Goal: Task Accomplishment & Management: Complete application form

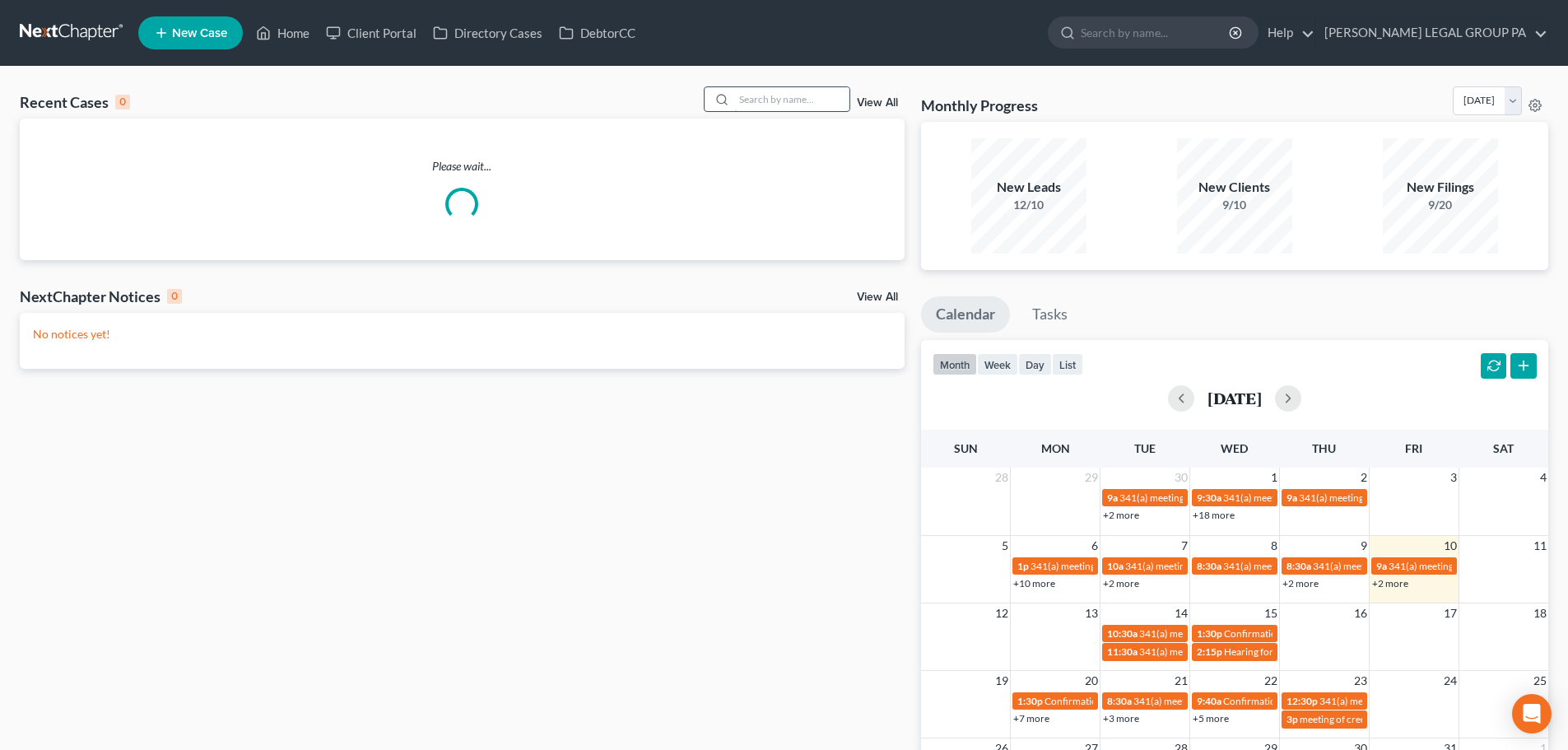
click at [792, 107] on input "search" at bounding box center [792, 98] width 115 height 24
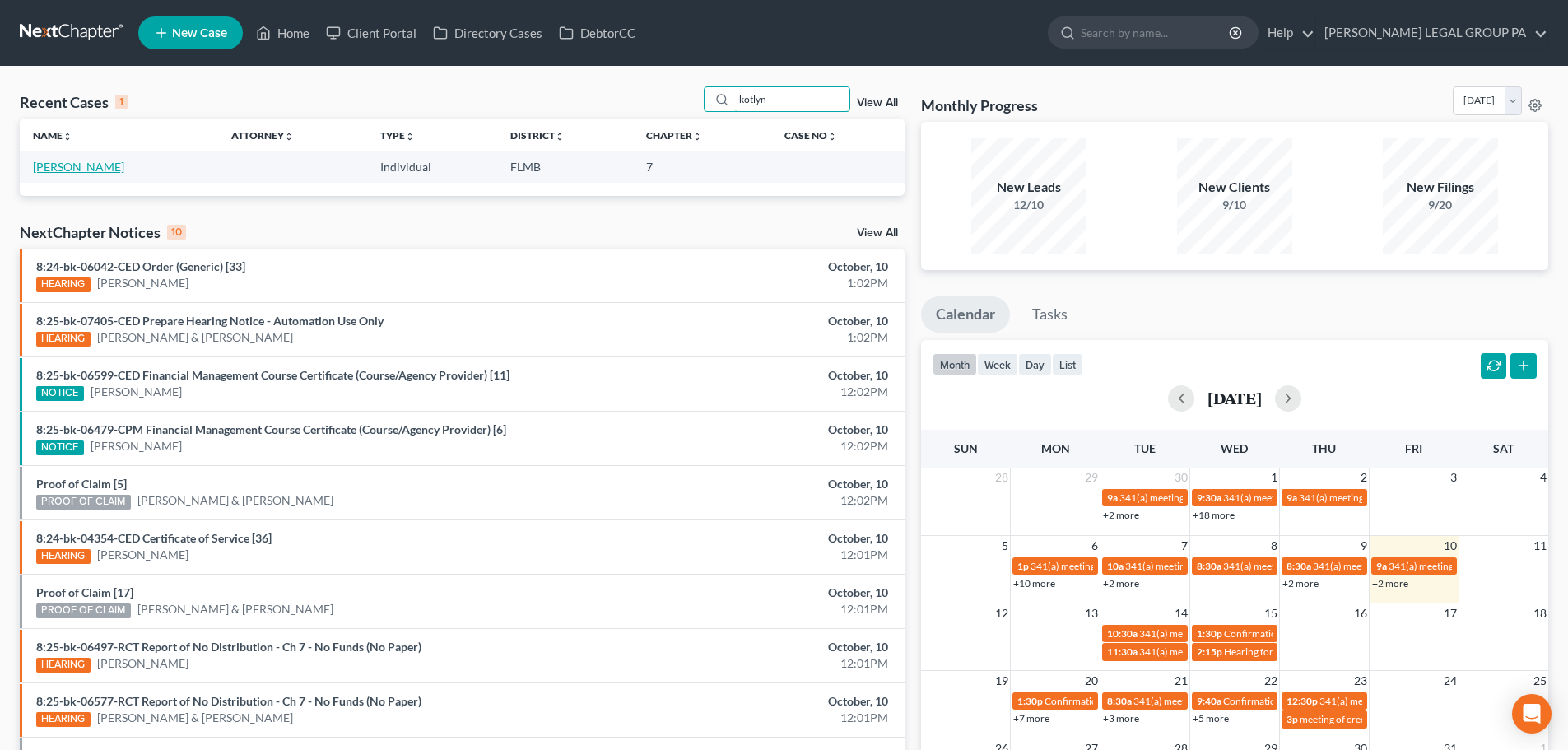
type input "kotlyn"
click at [60, 168] on link "[PERSON_NAME]" at bounding box center [78, 166] width 92 height 14
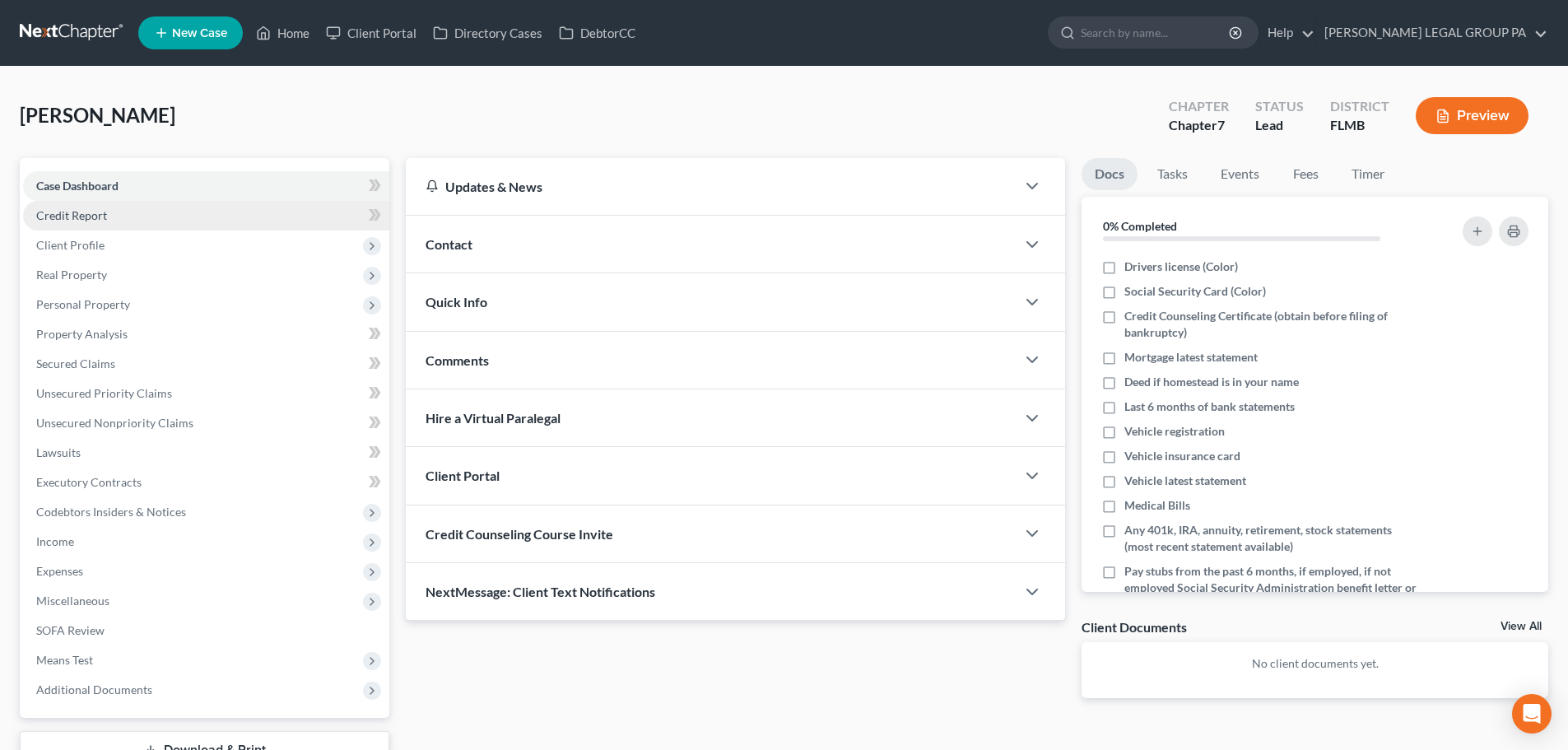
click at [88, 219] on span "Credit Report" at bounding box center [71, 215] width 71 height 14
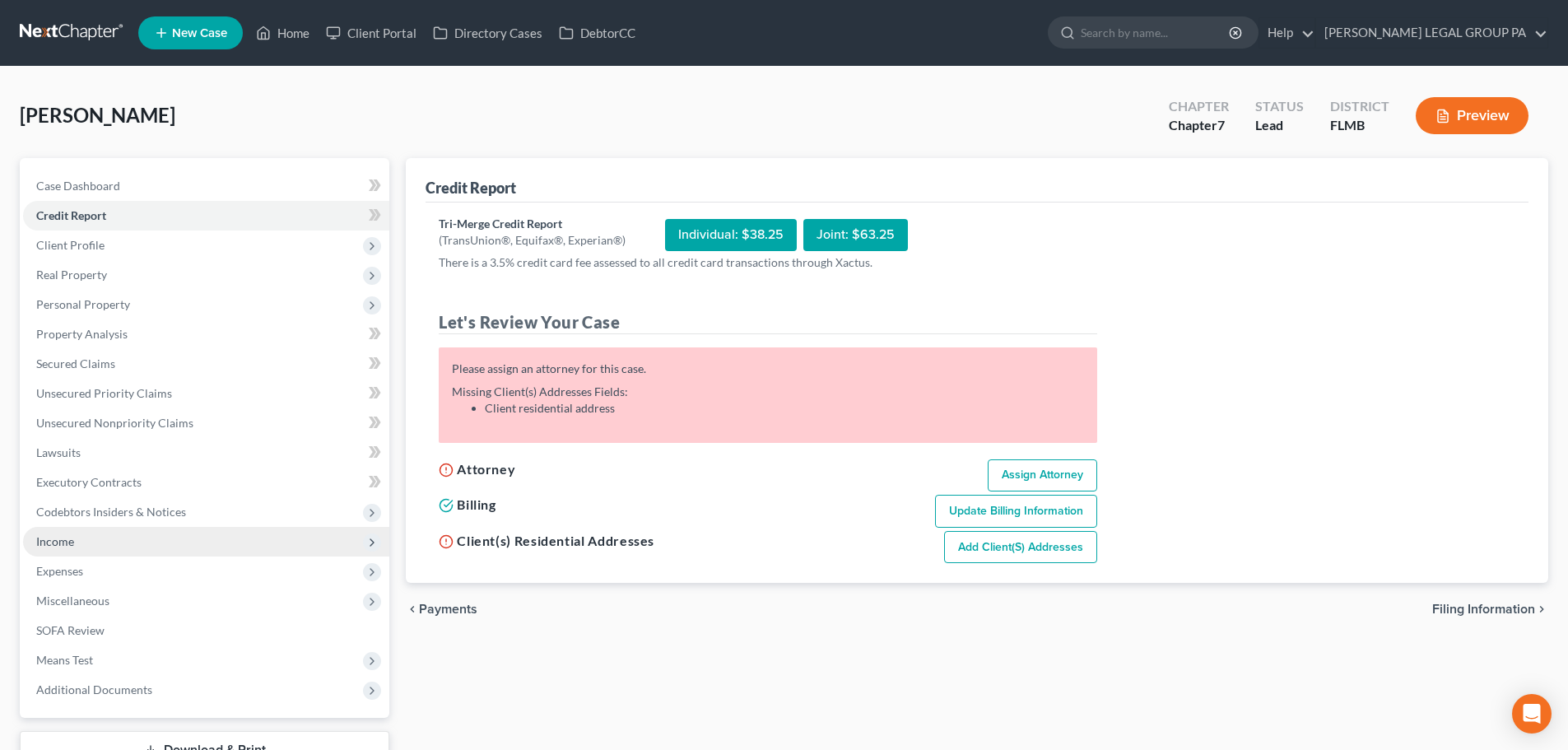
click at [118, 547] on span "Income" at bounding box center [205, 541] width 366 height 29
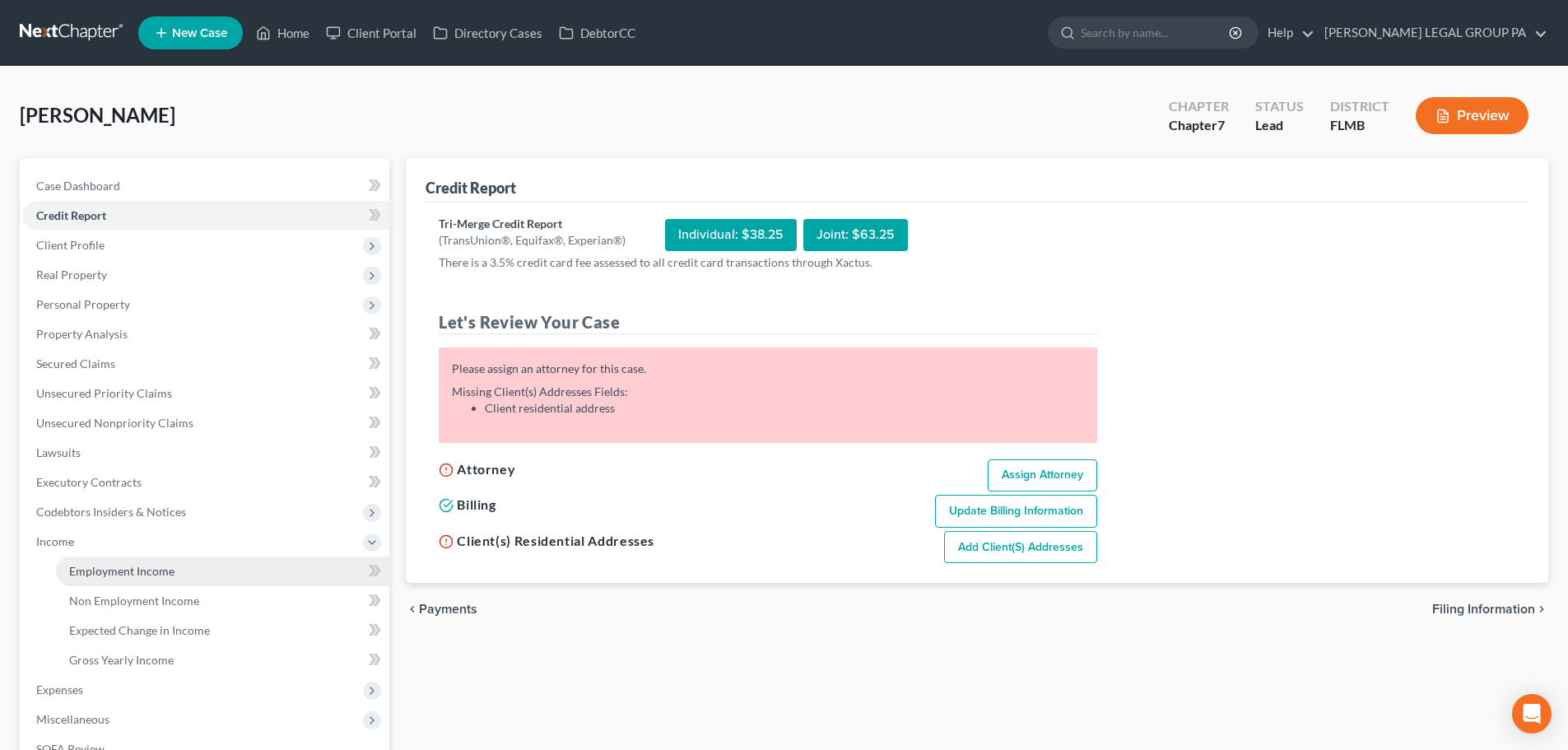
click at [135, 567] on span "Employment Income" at bounding box center [121, 570] width 105 height 14
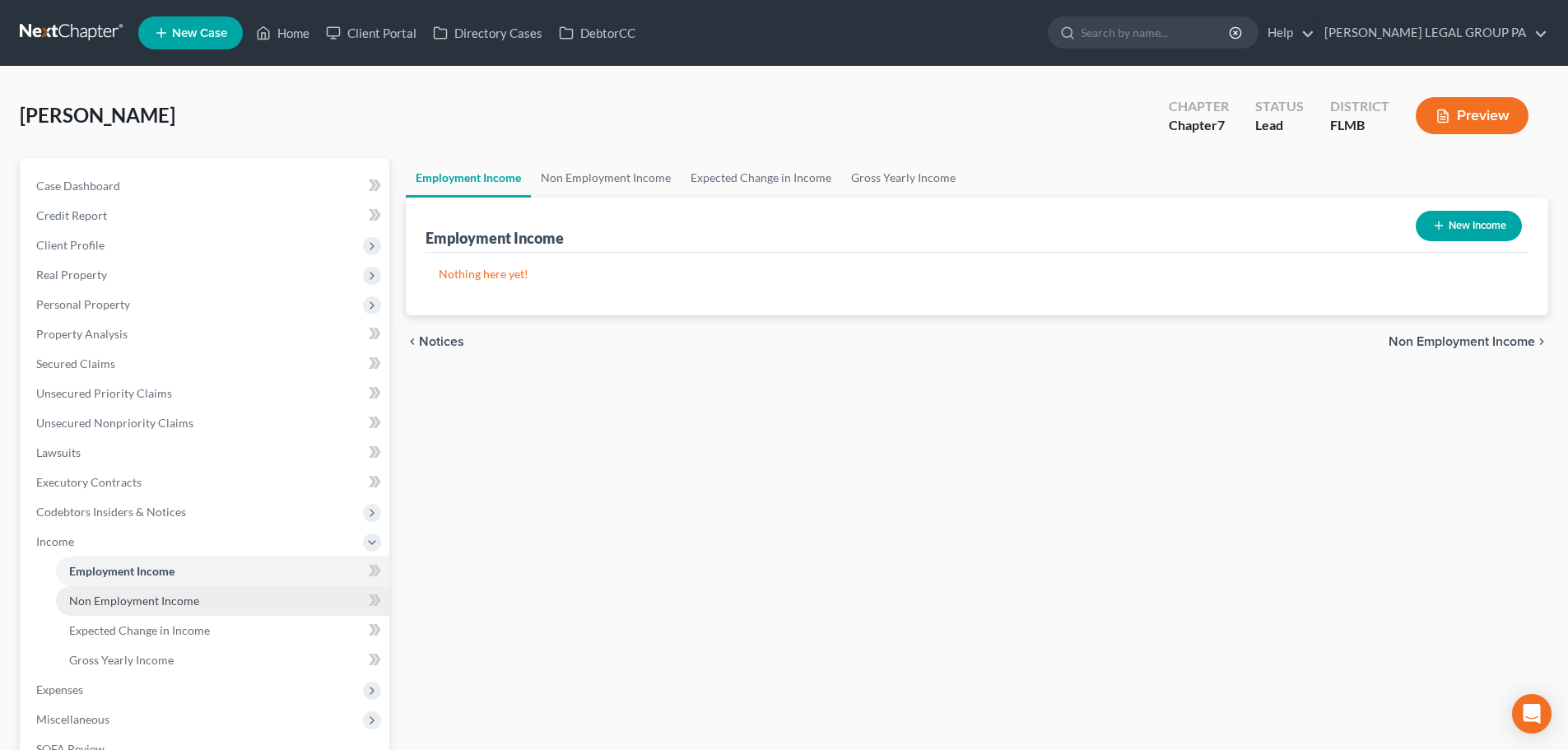
click at [115, 597] on span "Non Employment Income" at bounding box center [134, 601] width 130 height 14
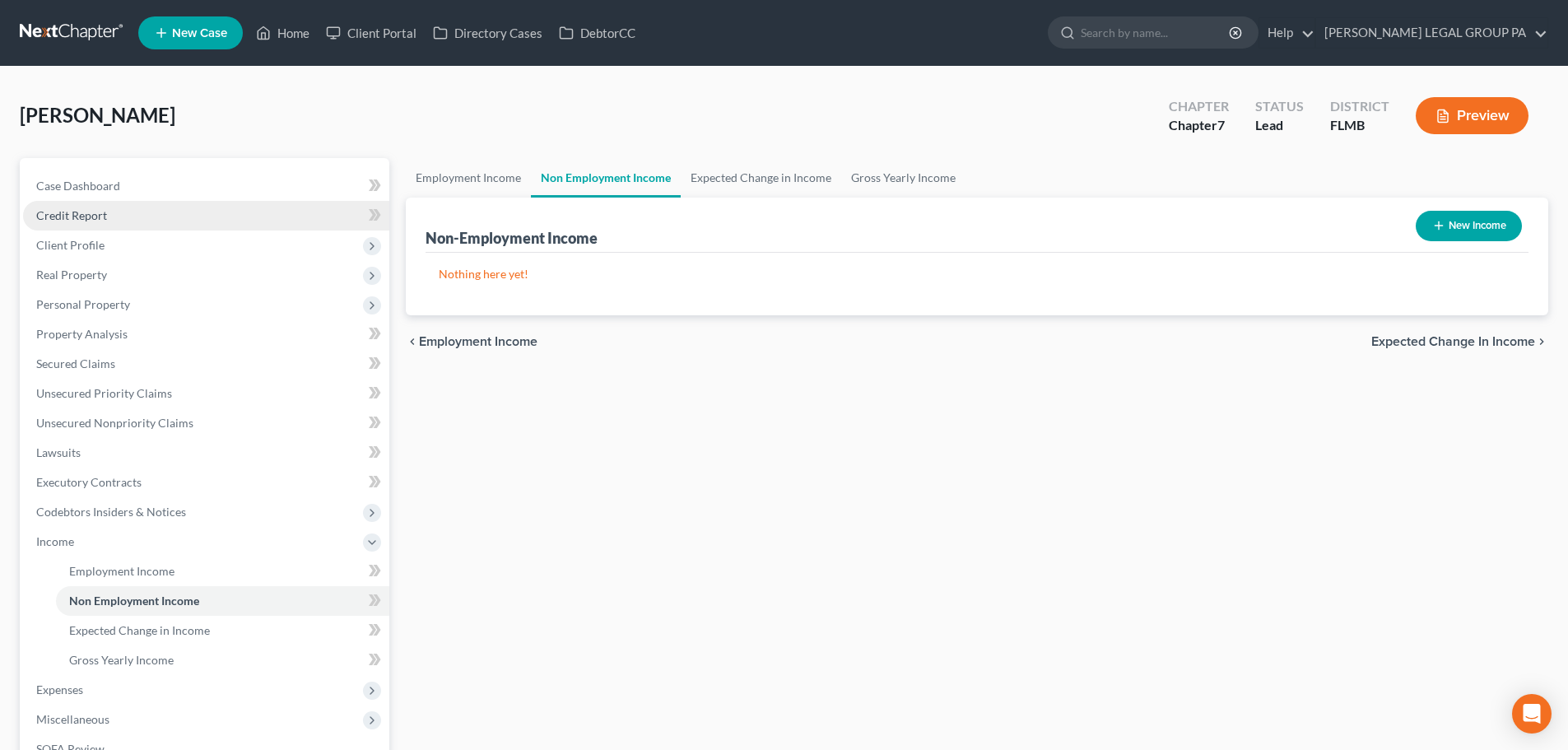
click at [93, 219] on span "Credit Report" at bounding box center [71, 215] width 71 height 14
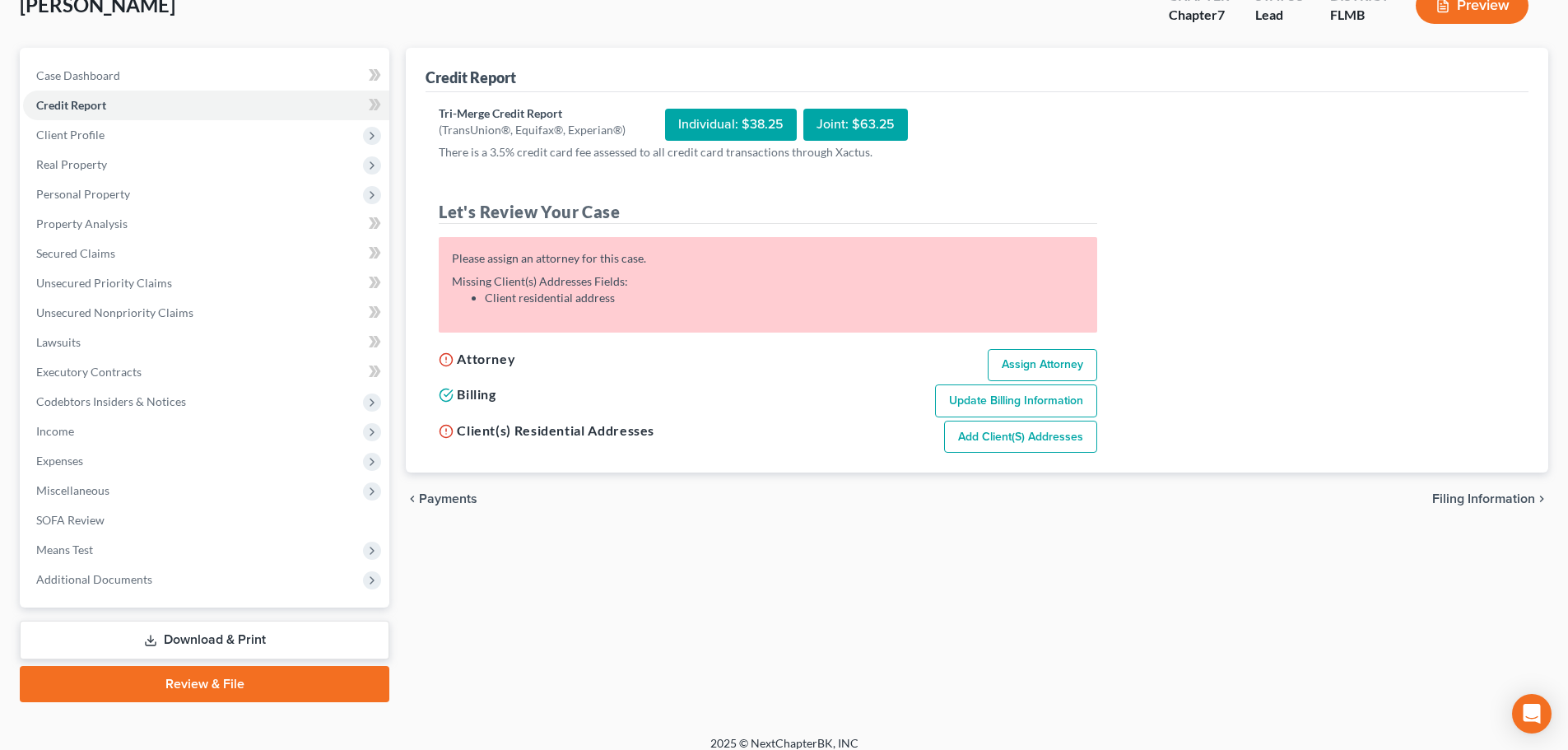
scroll to position [125, 0]
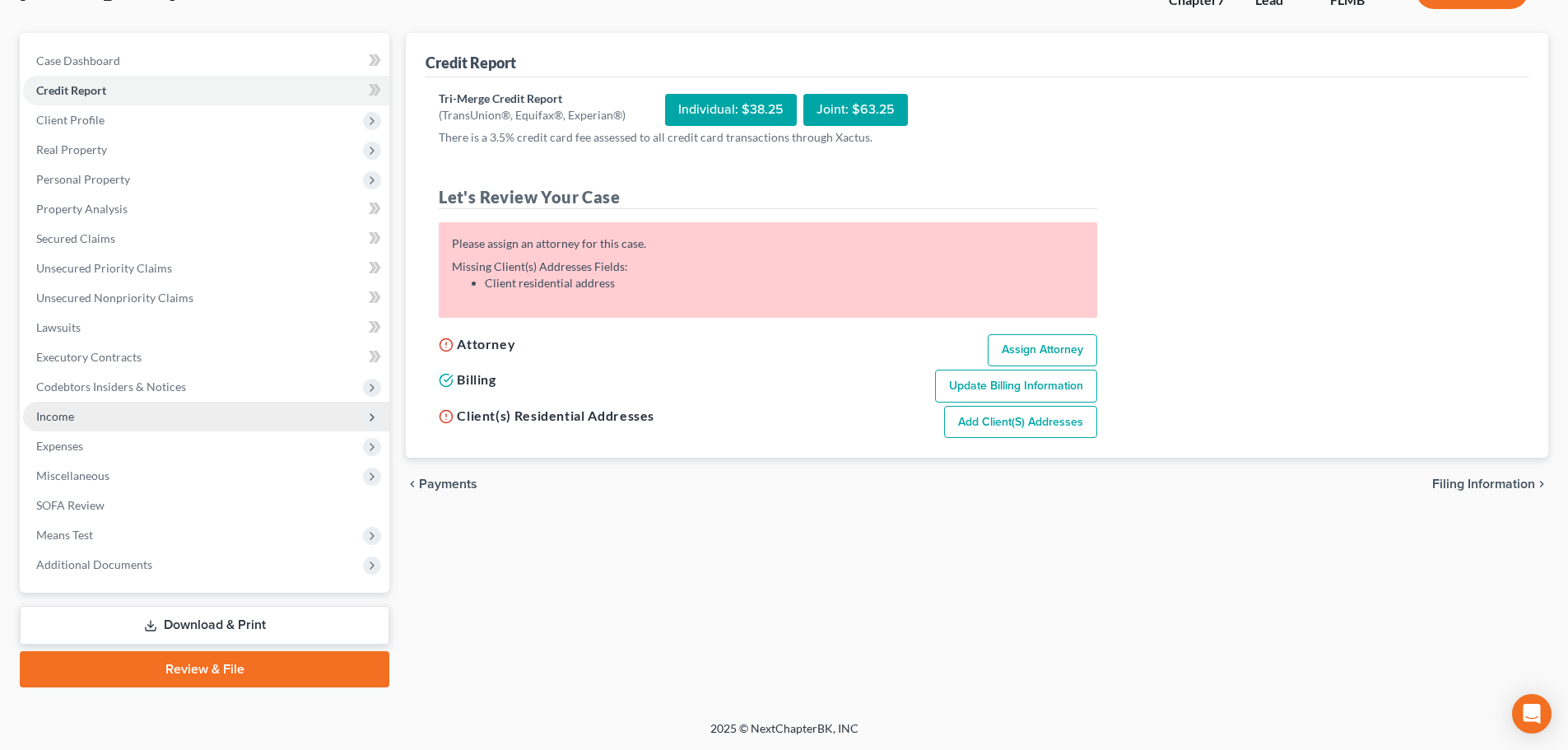
click at [64, 406] on span "Income" at bounding box center [205, 416] width 366 height 29
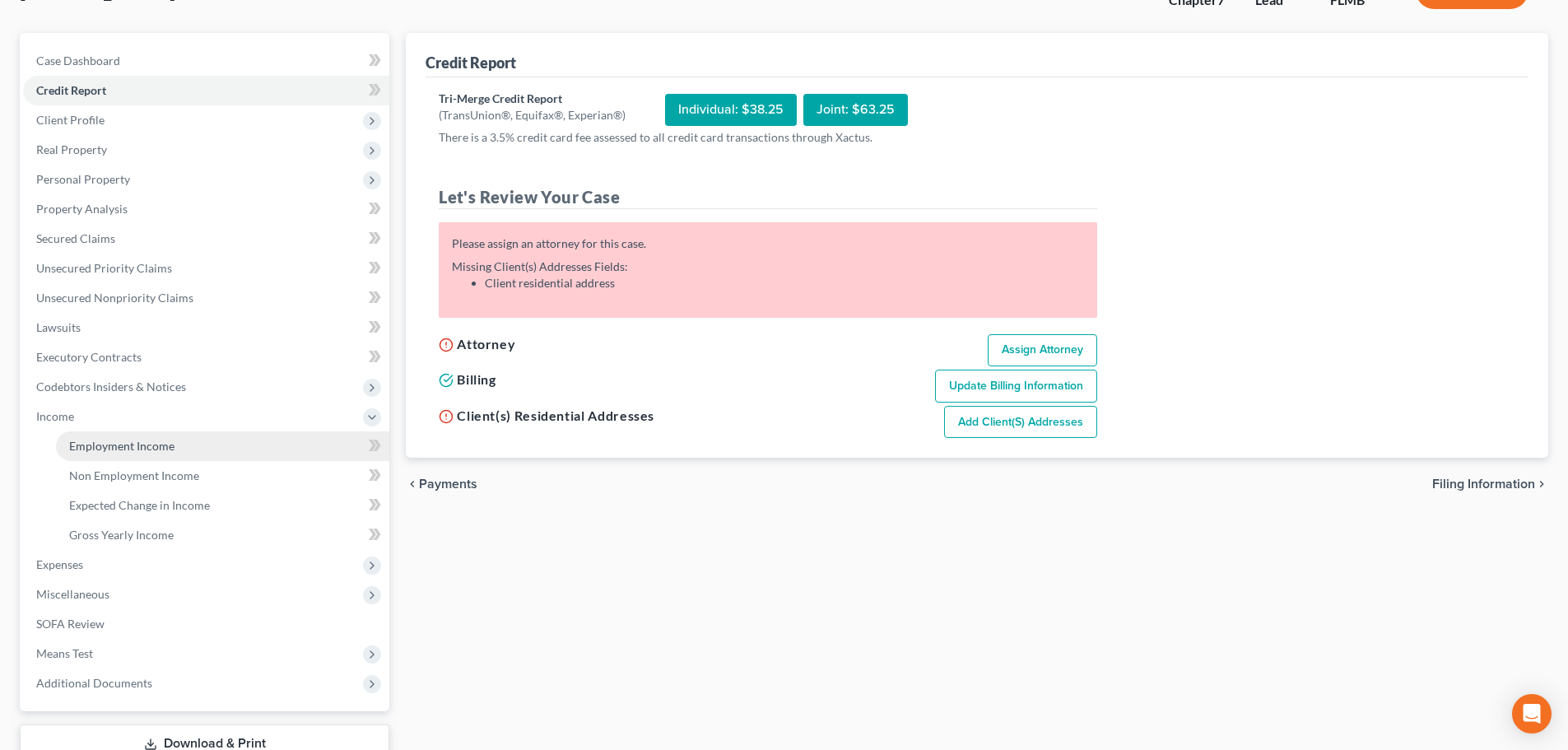
click at [137, 443] on span "Employment Income" at bounding box center [121, 445] width 105 height 14
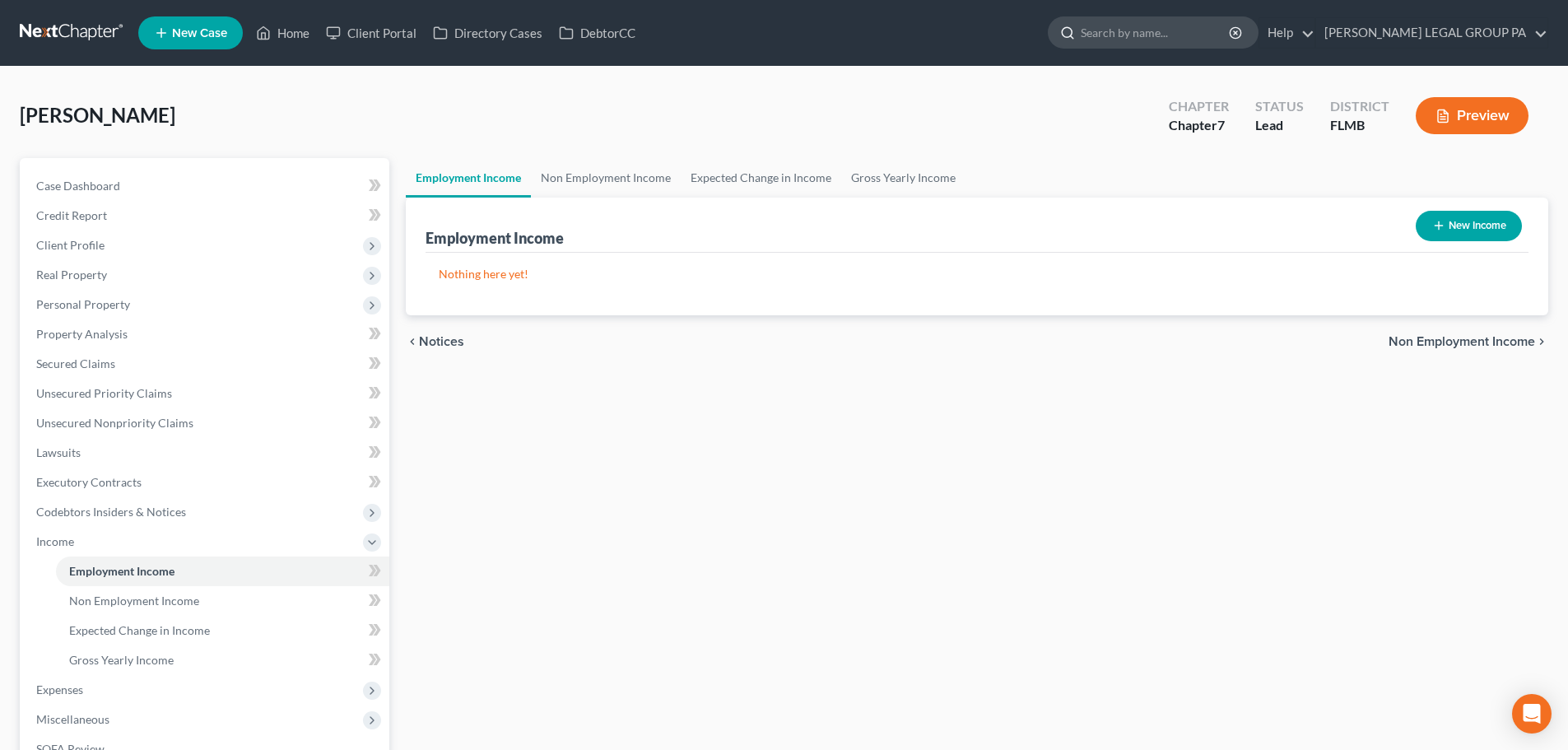
click at [1173, 21] on input "search" at bounding box center [1155, 32] width 150 height 30
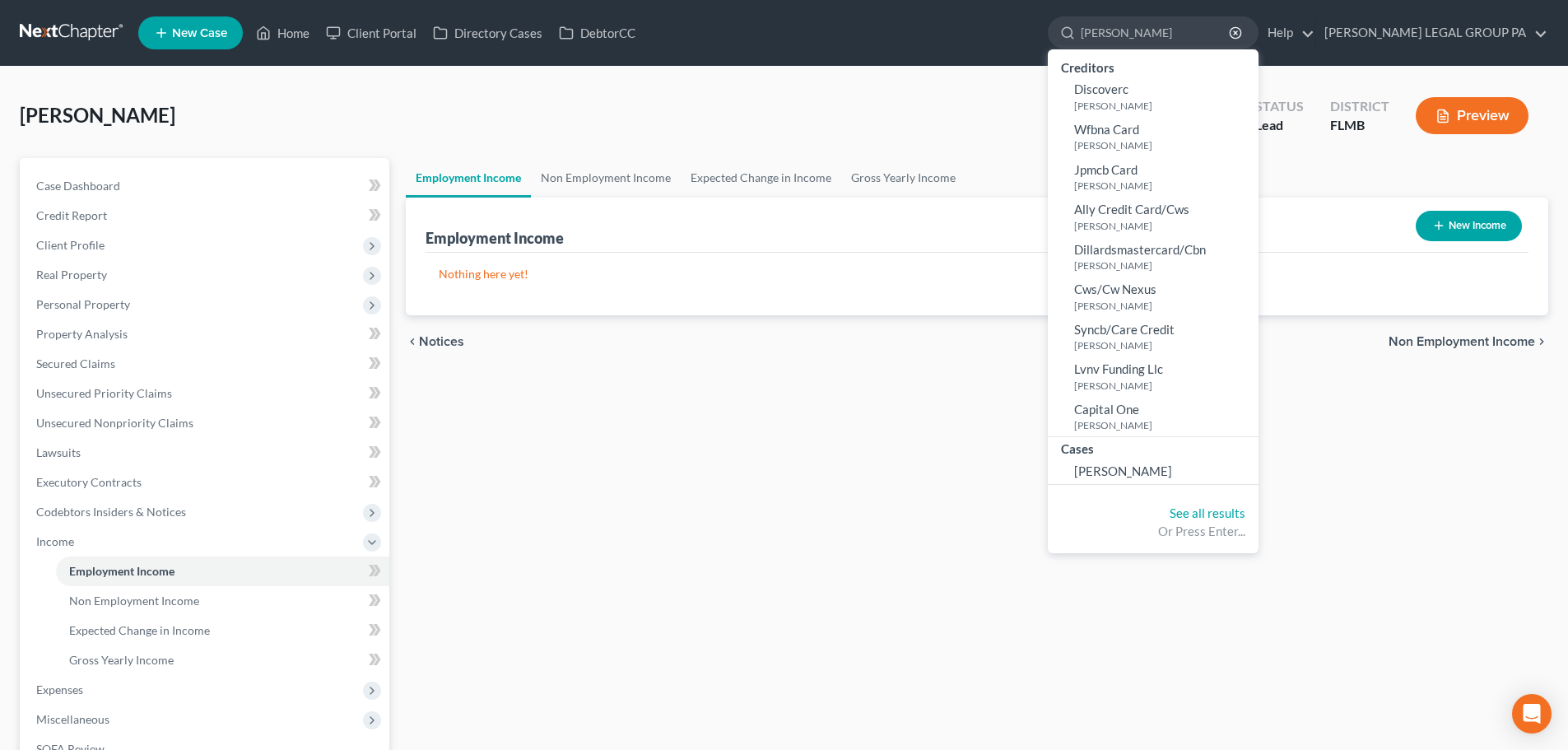
type input "[PERSON_NAME]"
click at [85, 43] on link at bounding box center [72, 32] width 105 height 29
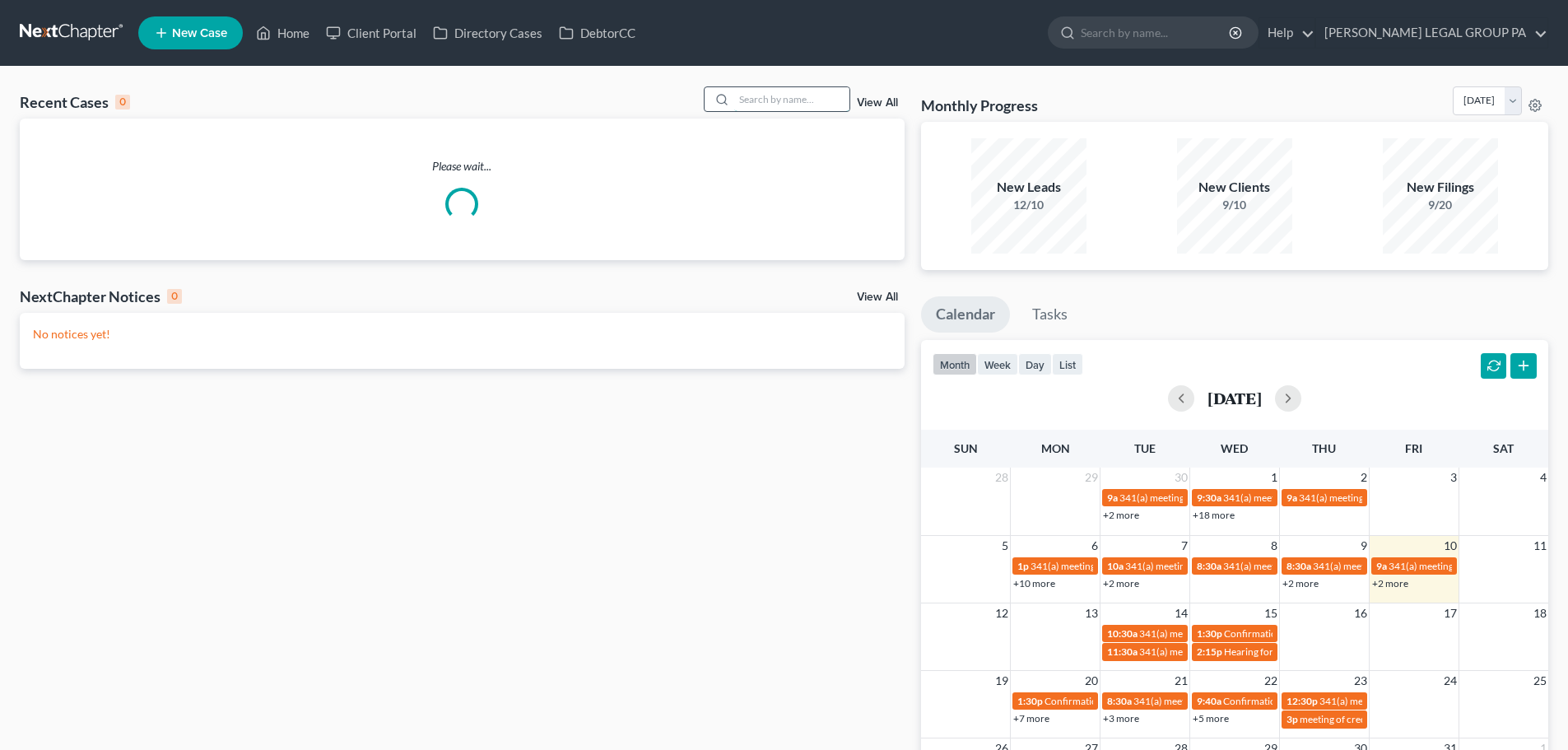
click at [783, 98] on input "search" at bounding box center [792, 98] width 115 height 24
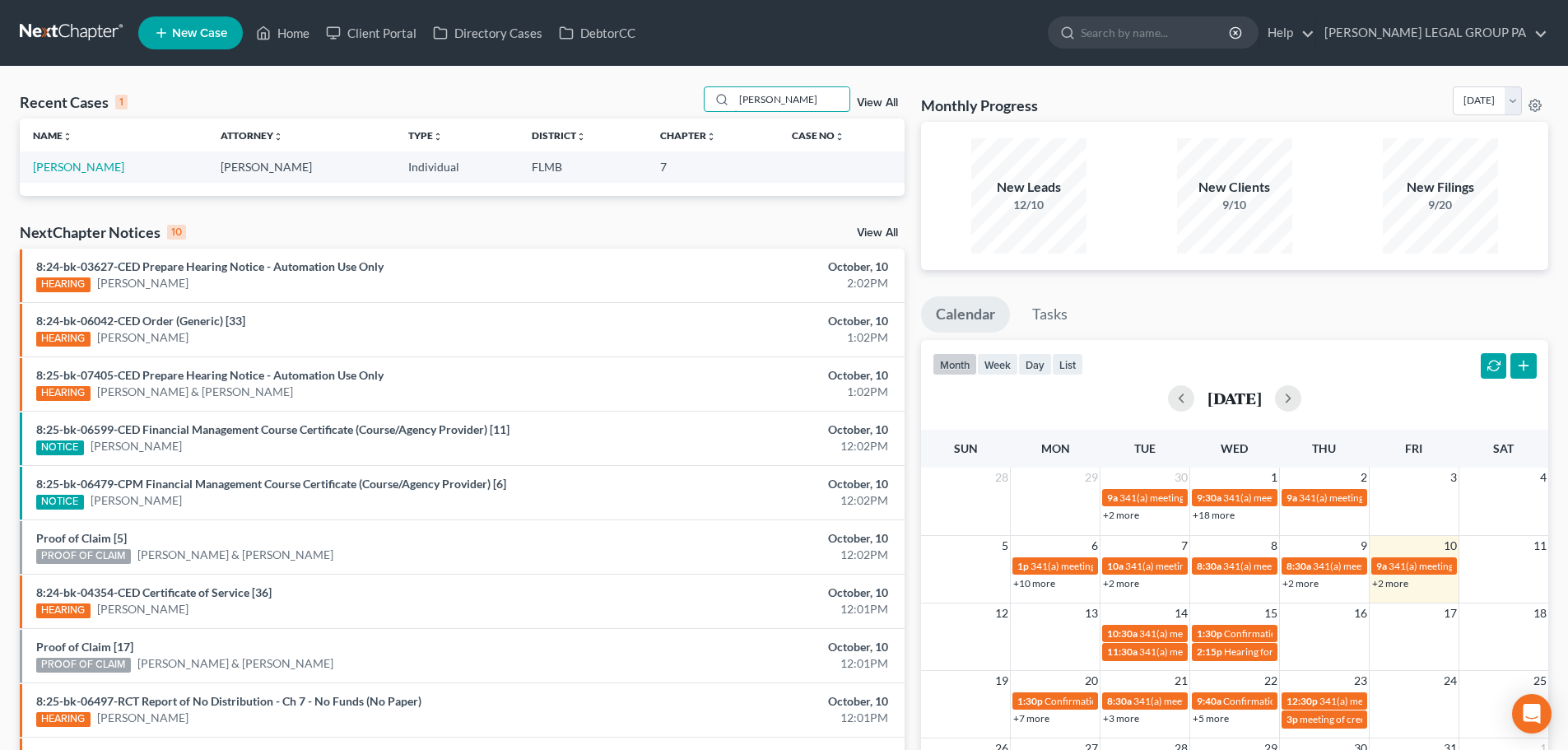
type input "smylie"
click at [55, 147] on th "Name unfold_more expand_more expand_less" at bounding box center [113, 134] width 188 height 33
click at [68, 162] on link "[PERSON_NAME]" at bounding box center [78, 166] width 92 height 14
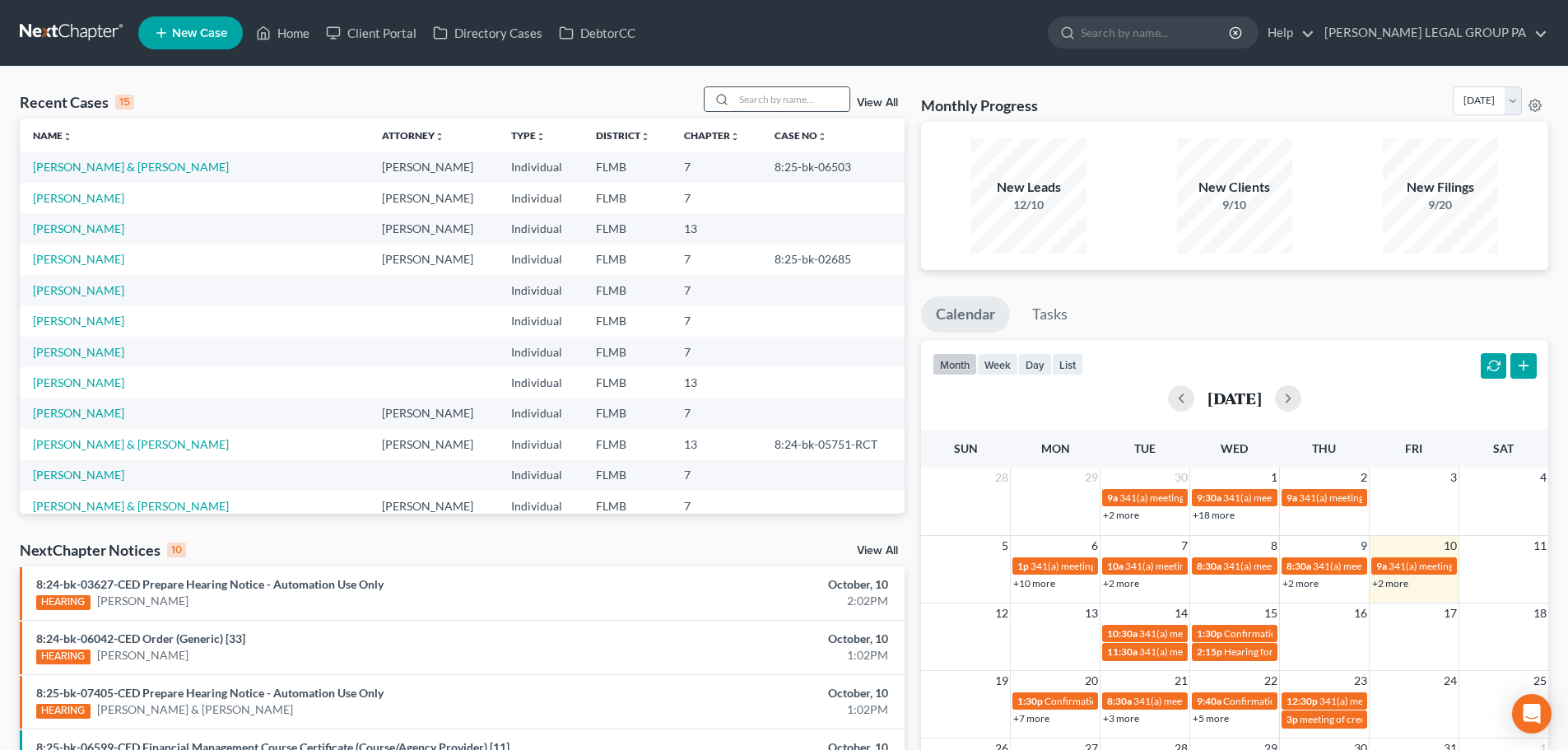
click at [791, 95] on input "search" at bounding box center [792, 98] width 115 height 24
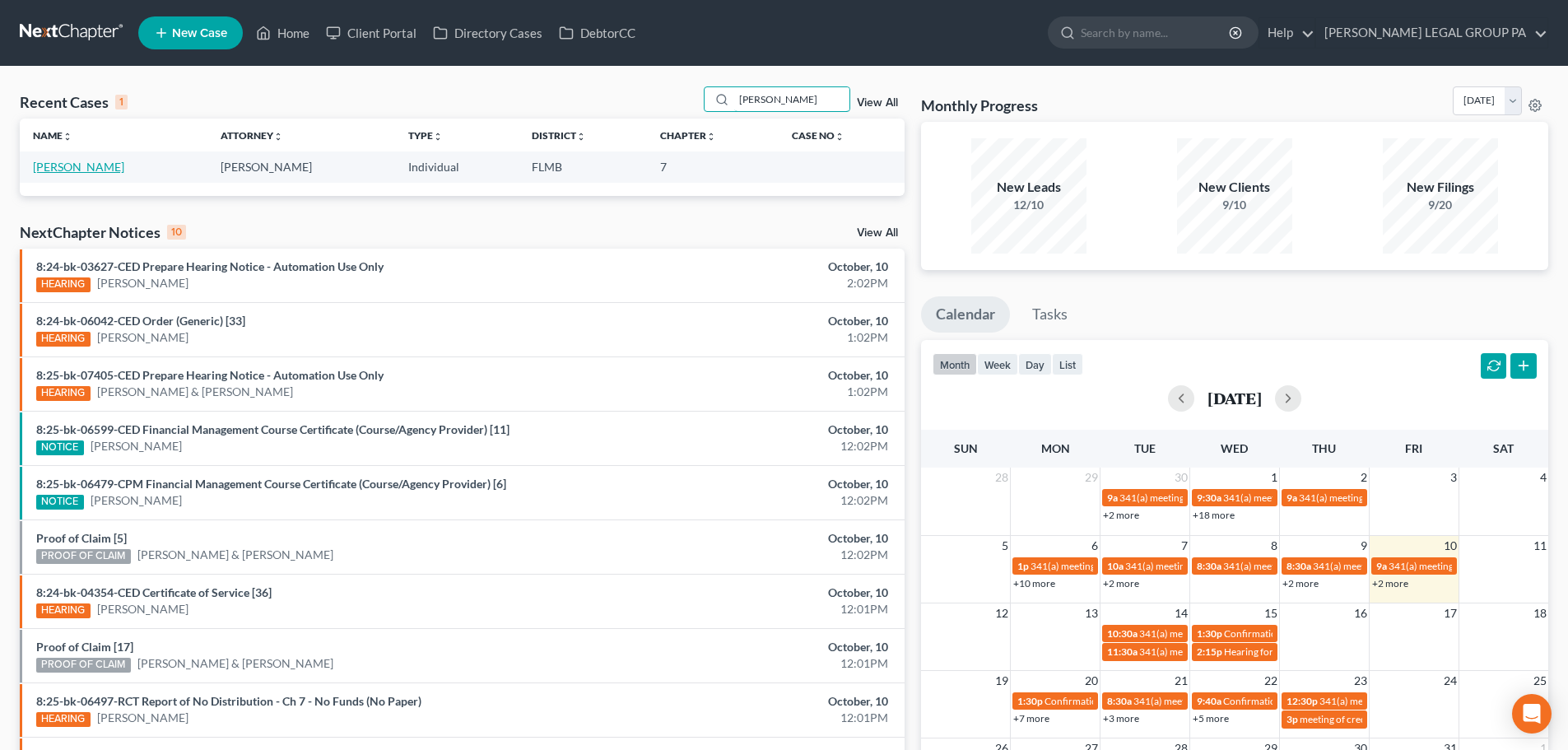
type input "gavin"
click at [56, 165] on link "[PERSON_NAME]" at bounding box center [78, 166] width 92 height 14
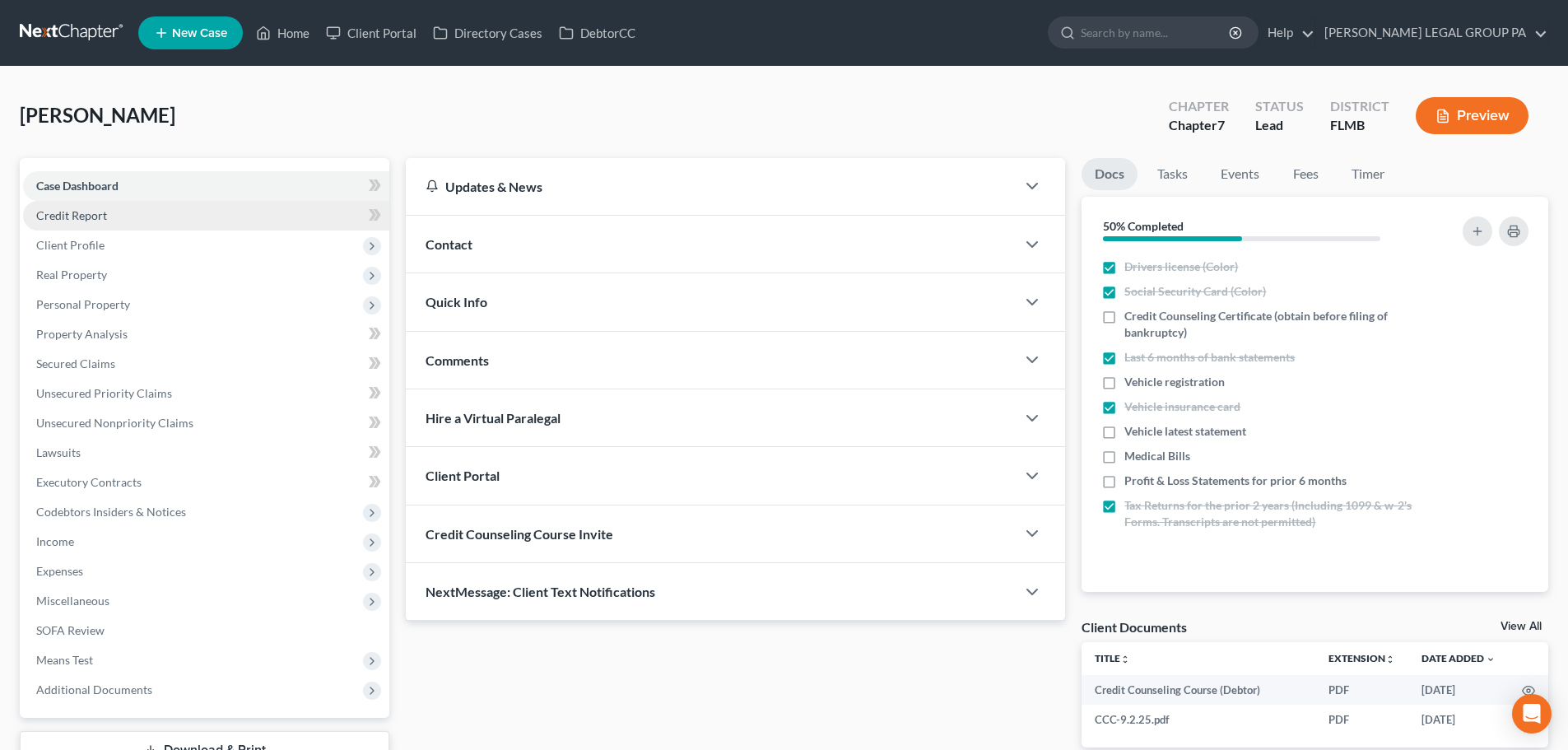
click at [111, 226] on link "Credit Report" at bounding box center [205, 215] width 366 height 29
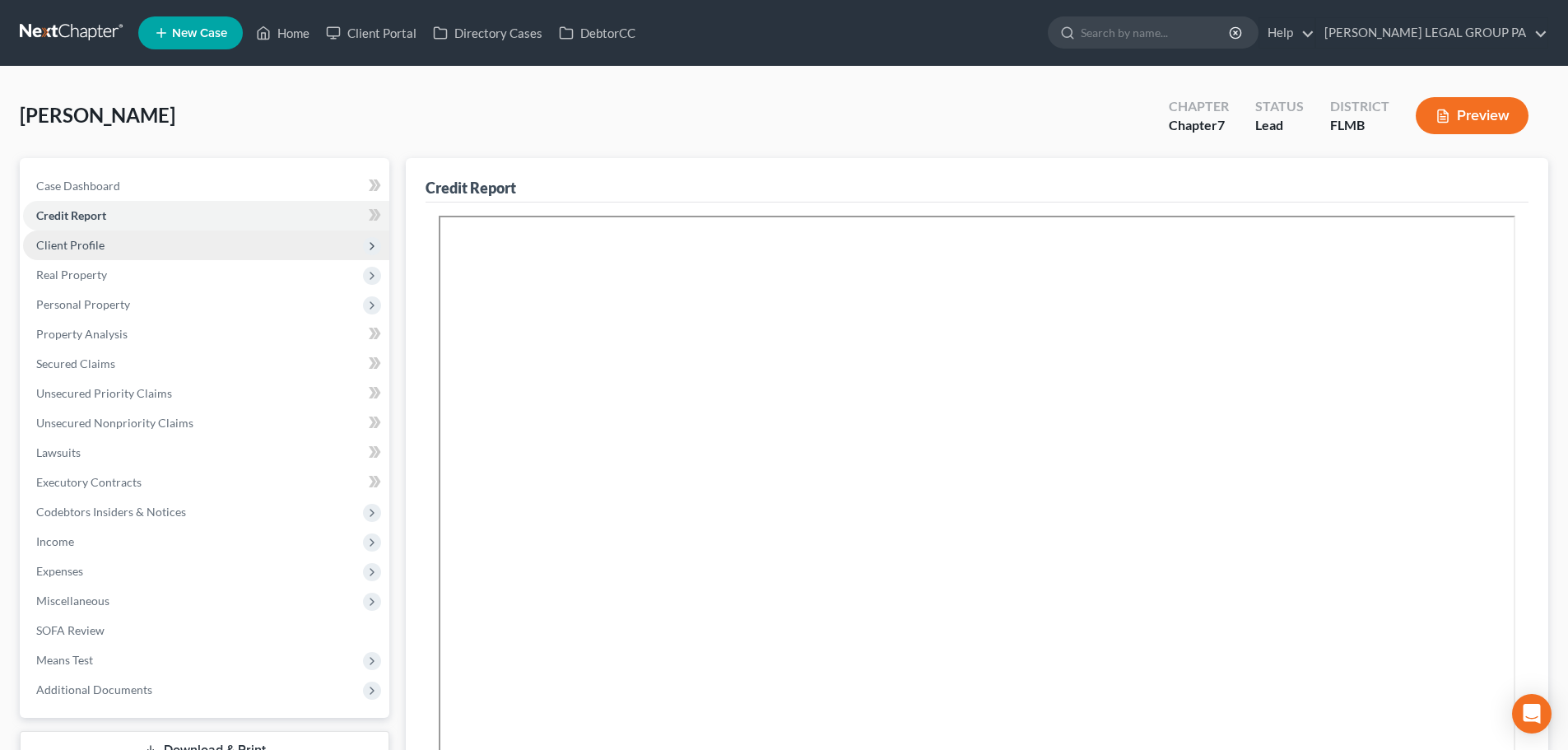
click at [67, 245] on span "Client Profile" at bounding box center [70, 245] width 68 height 14
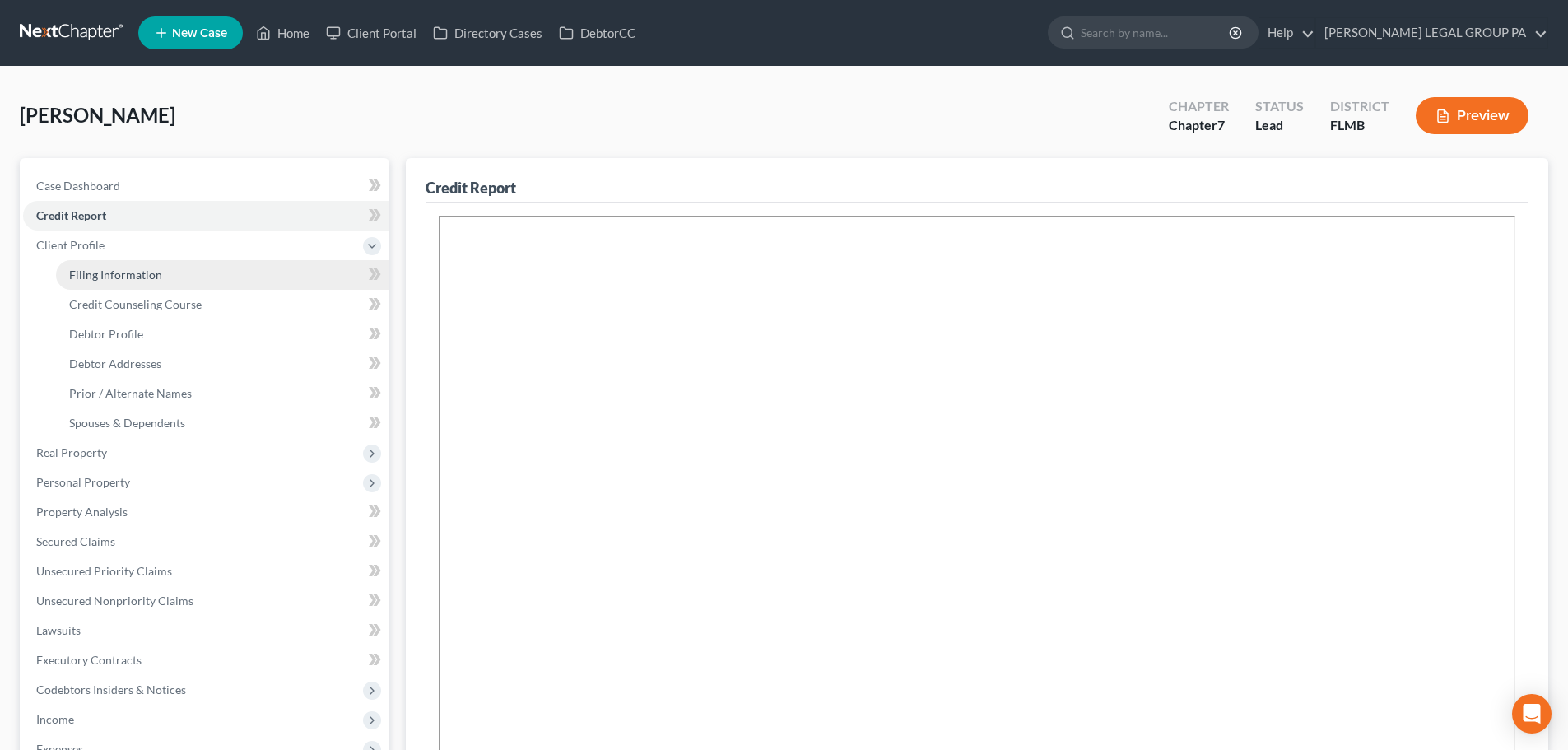
click at [116, 271] on span "Filing Information" at bounding box center [115, 274] width 93 height 14
select select "1"
select select "0"
select select "1"
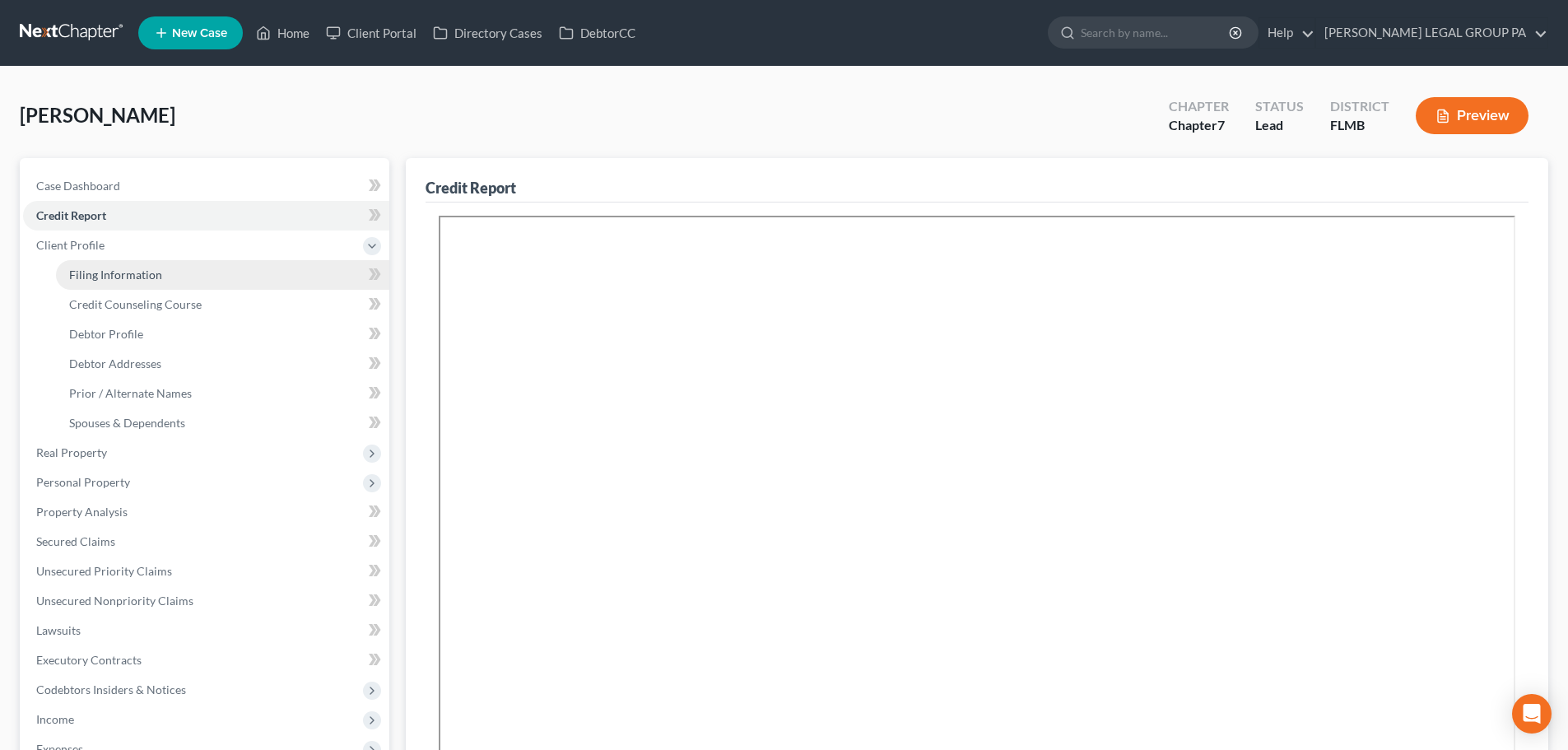
select select "9"
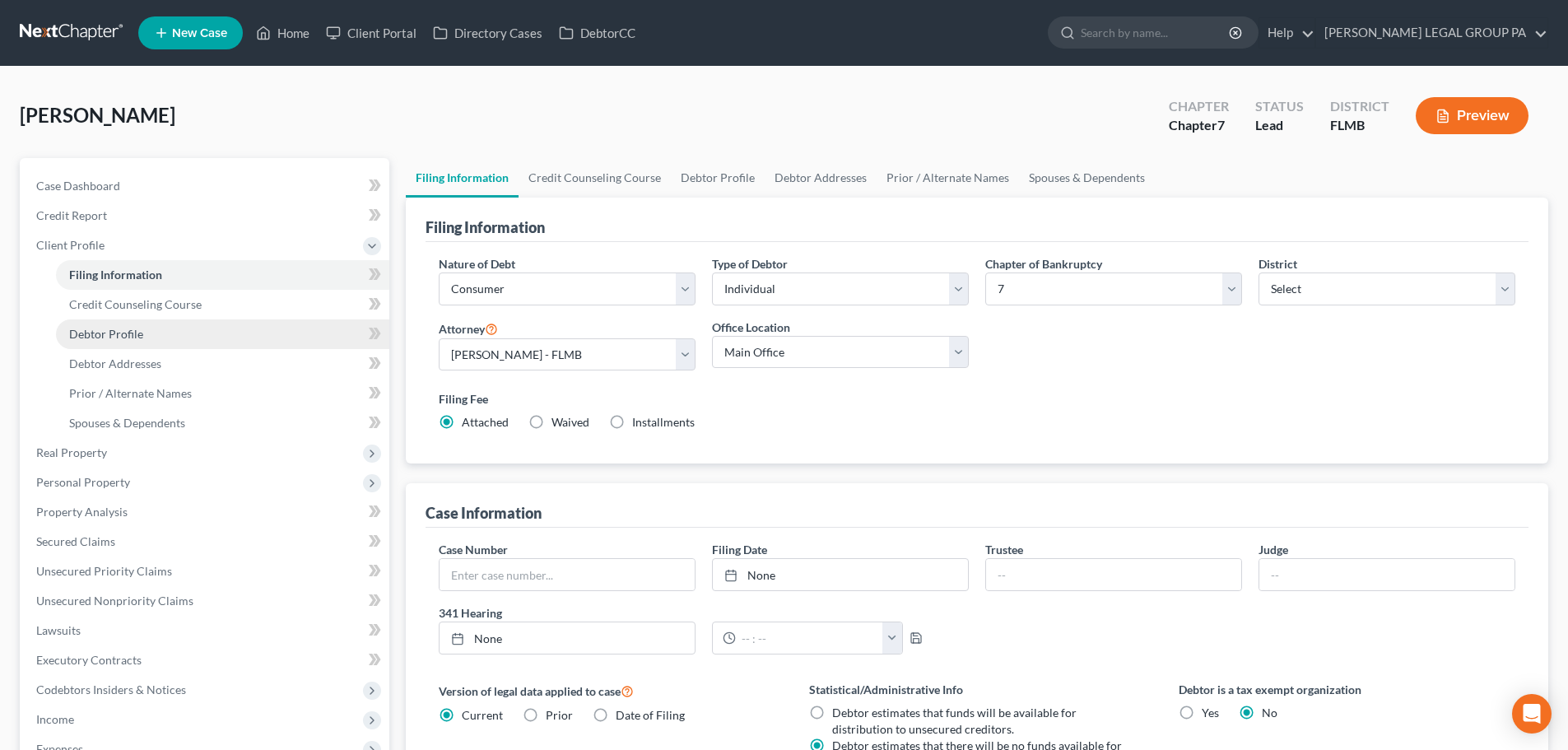
click at [149, 340] on link "Debtor Profile" at bounding box center [222, 334] width 334 height 29
select select "0"
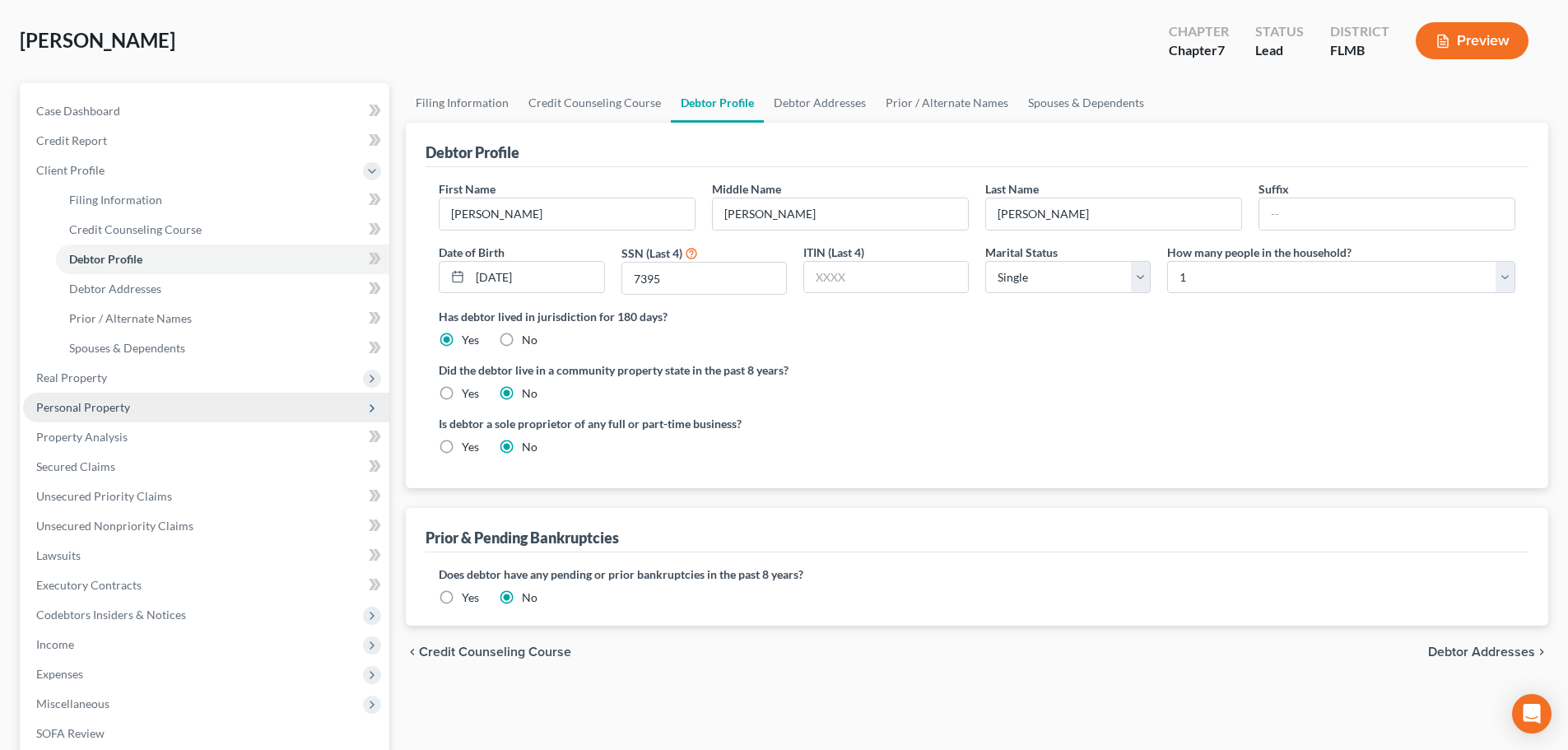
scroll to position [247, 0]
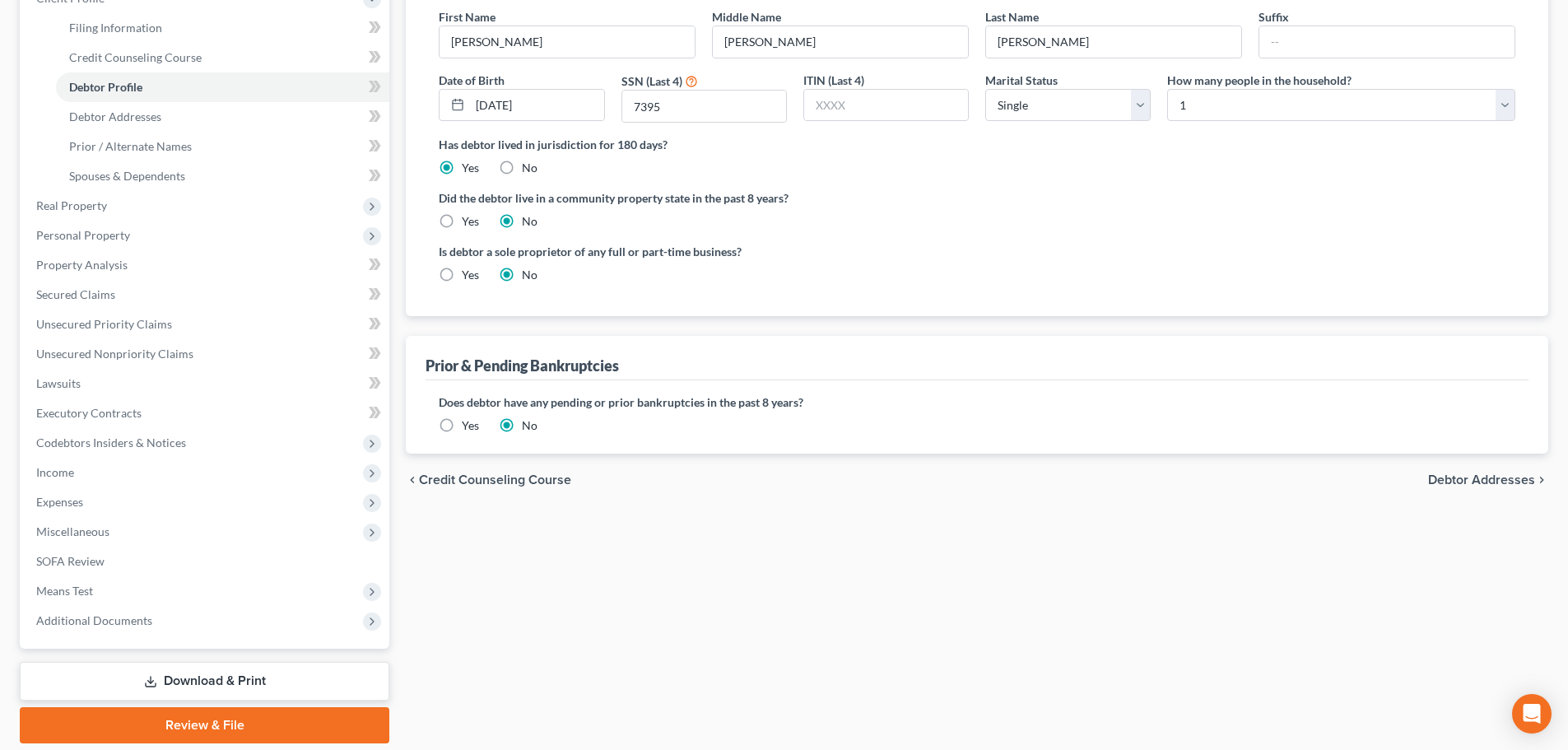
click at [233, 676] on link "Download & Print" at bounding box center [204, 681] width 370 height 39
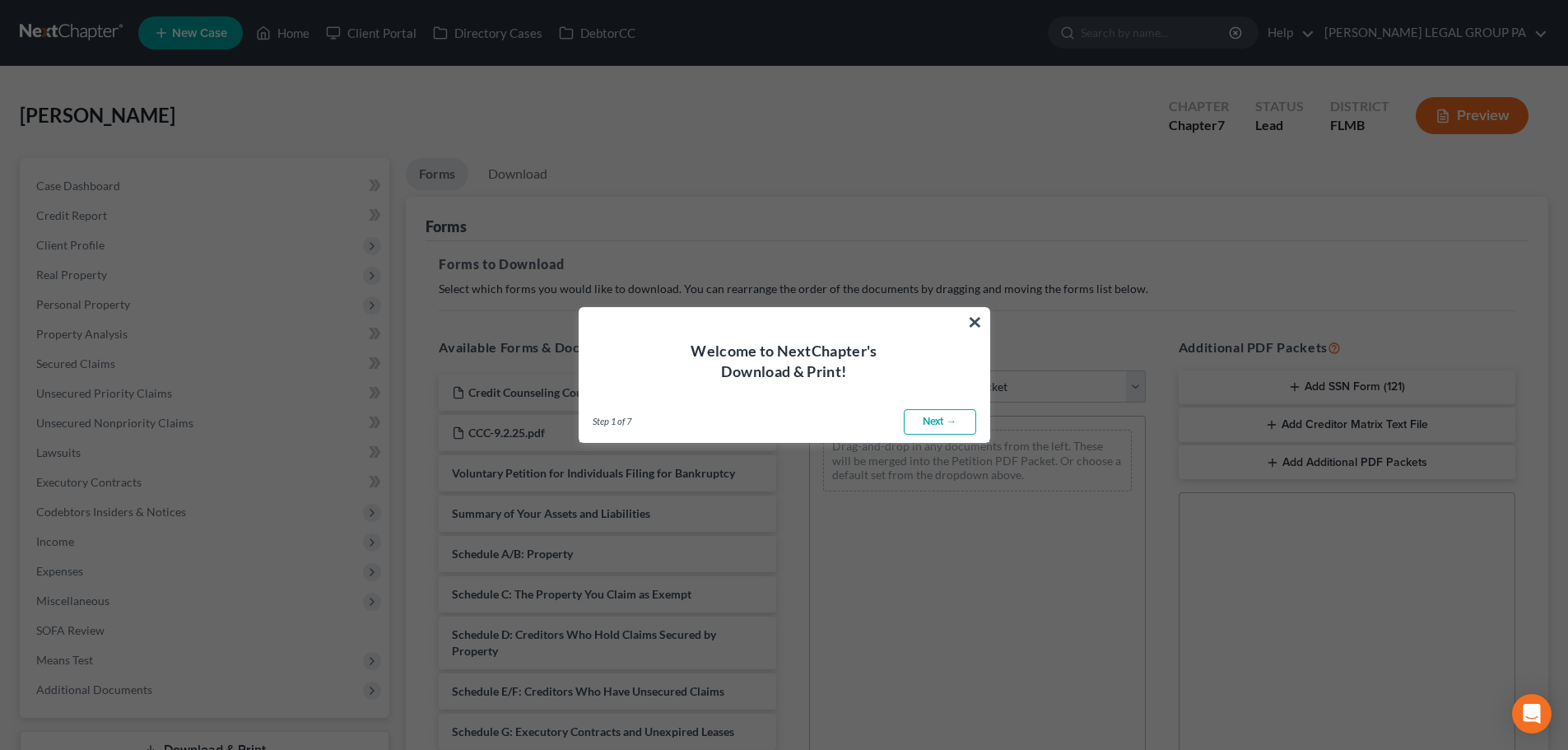
click at [941, 418] on link "Next →" at bounding box center [939, 423] width 73 height 26
select select "0"
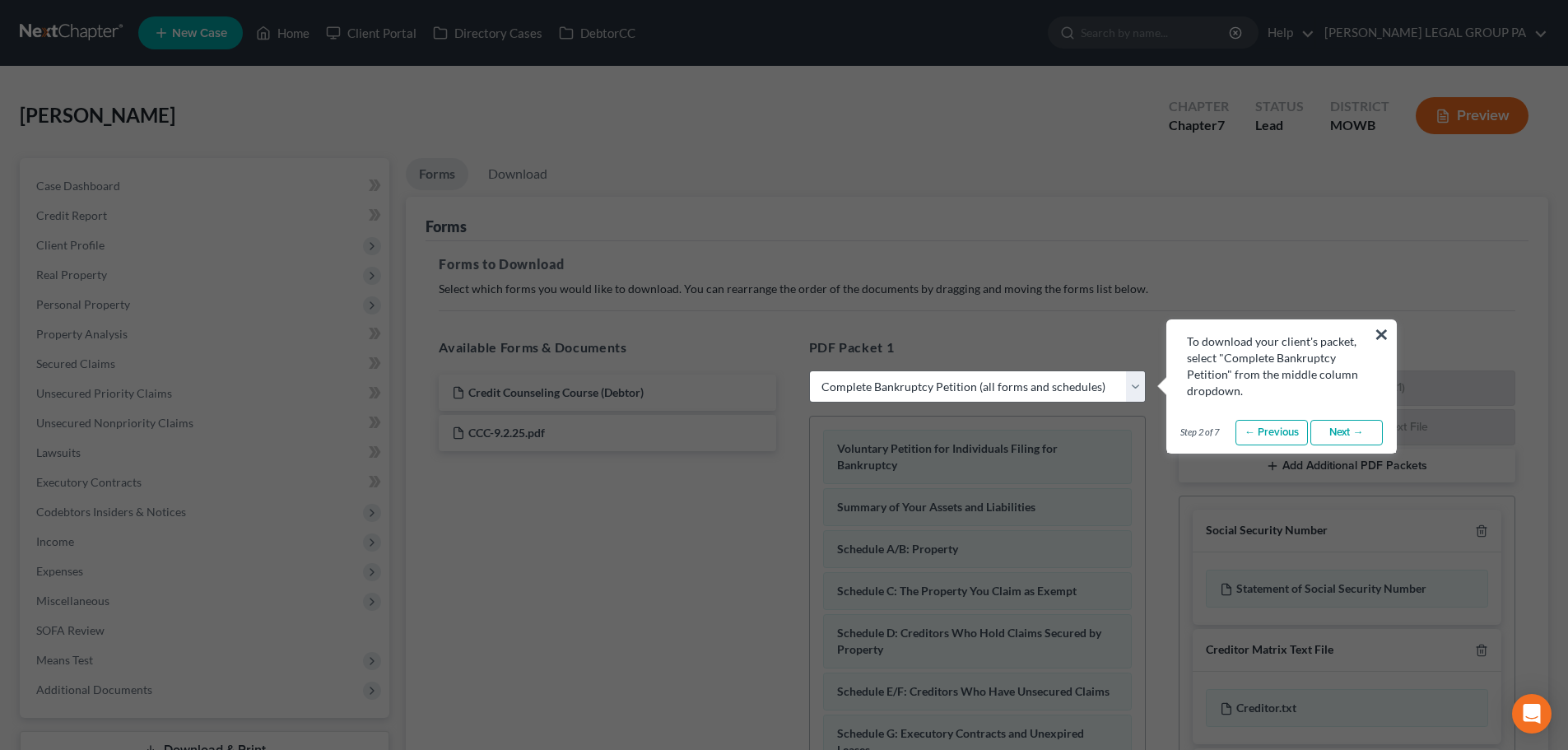
click at [1370, 336] on div "To download your client's packet, select "Complete Bankruptcy Petition" from th…" at bounding box center [1281, 367] width 189 height 66
click at [1383, 333] on button "×" at bounding box center [1381, 335] width 16 height 26
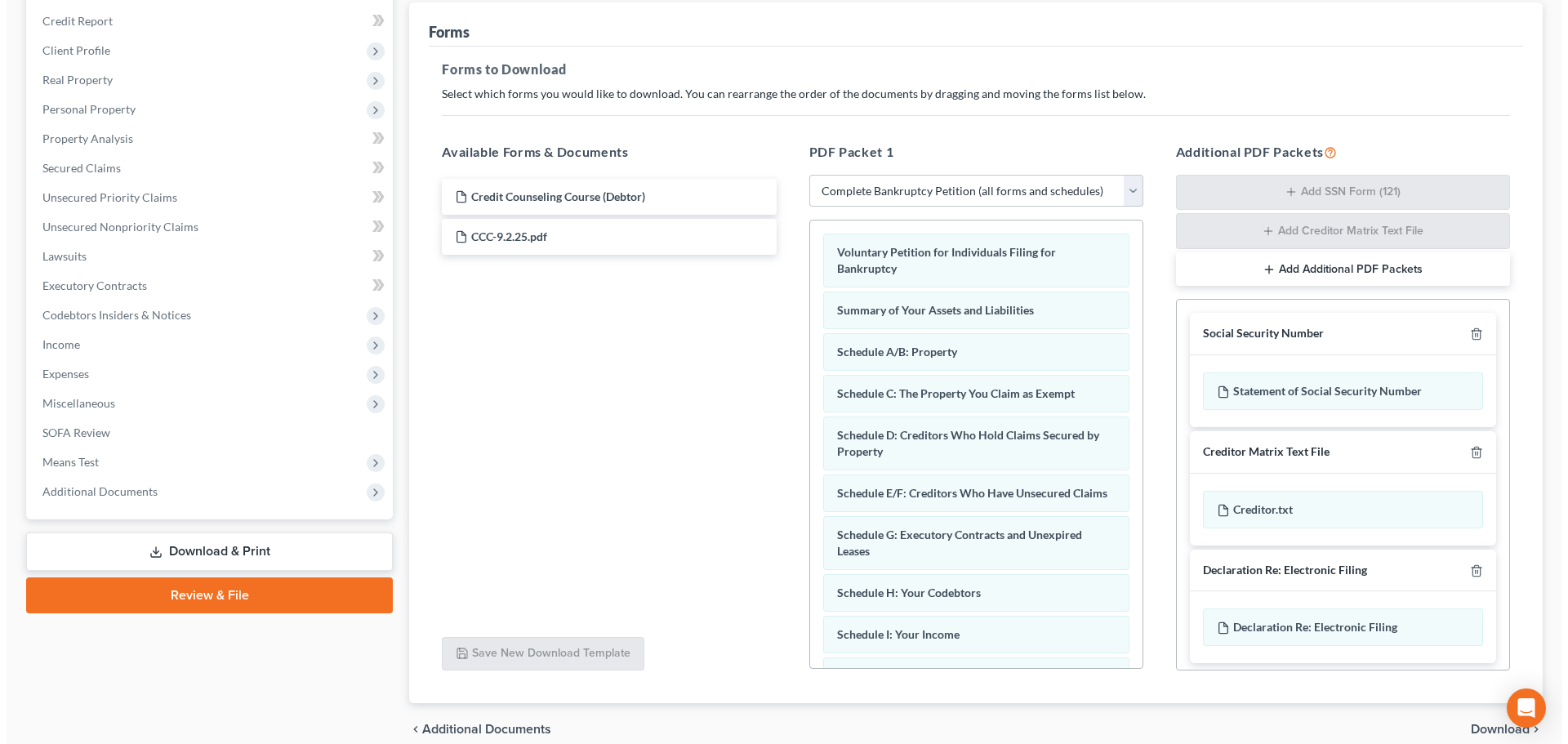
scroll to position [103, 0]
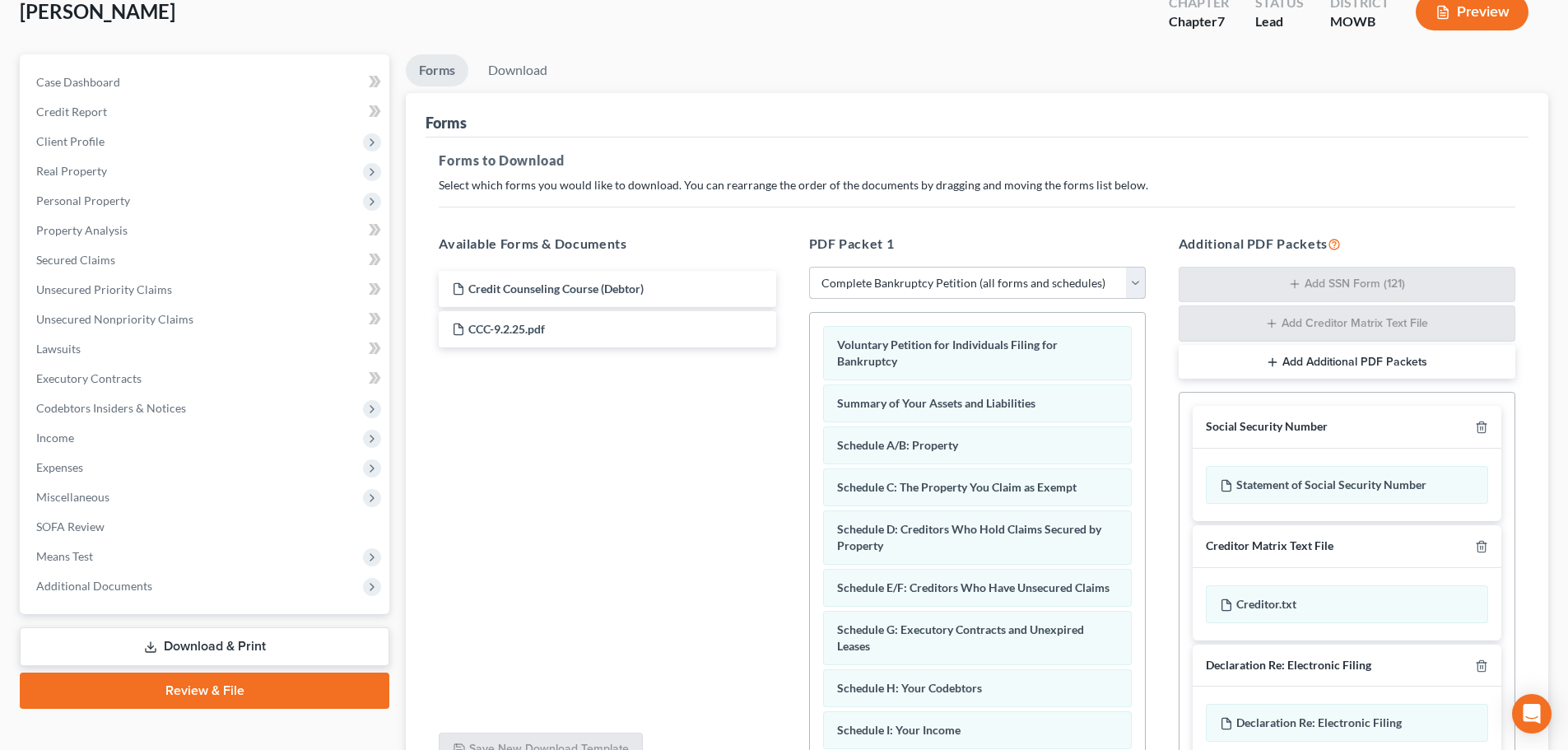
drag, startPoint x: 966, startPoint y: 269, endPoint x: 967, endPoint y: 298, distance: 29.0
click at [966, 269] on select "Choose Default Petition PDF Packet Complete Bankruptcy Petition (all forms and …" at bounding box center [977, 283] width 336 height 33
click at [947, 296] on select "Choose Default Petition PDF Packet Complete Bankruptcy Petition (all forms and …" at bounding box center [977, 283] width 336 height 33
click at [935, 293] on select "Choose Default Petition PDF Packet Complete Bankruptcy Petition (all forms and …" at bounding box center [977, 283] width 336 height 33
click at [809, 267] on select "Choose Default Petition PDF Packet Complete Bankruptcy Petition (all forms and …" at bounding box center [977, 283] width 336 height 33
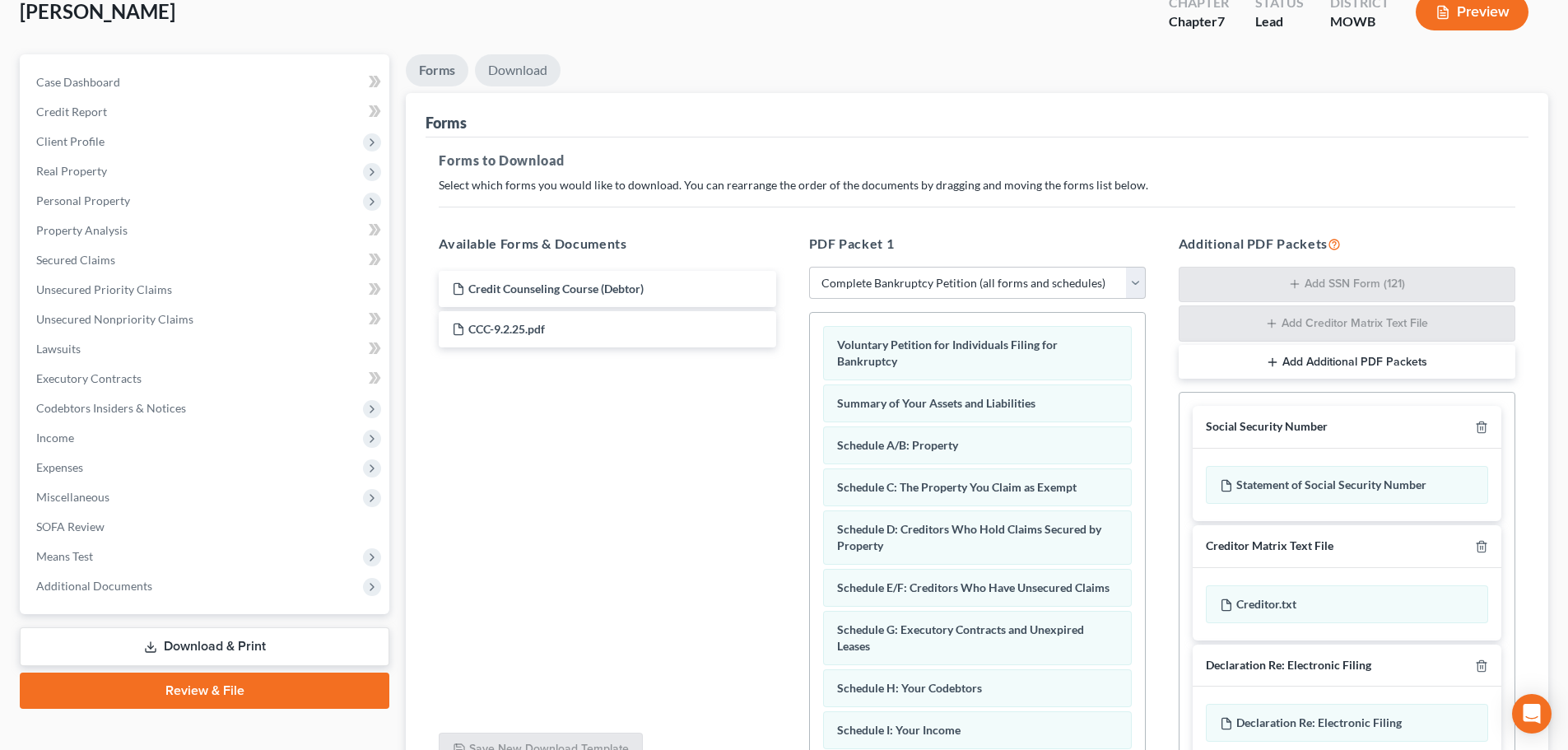
click at [528, 80] on link "Download" at bounding box center [517, 70] width 86 height 32
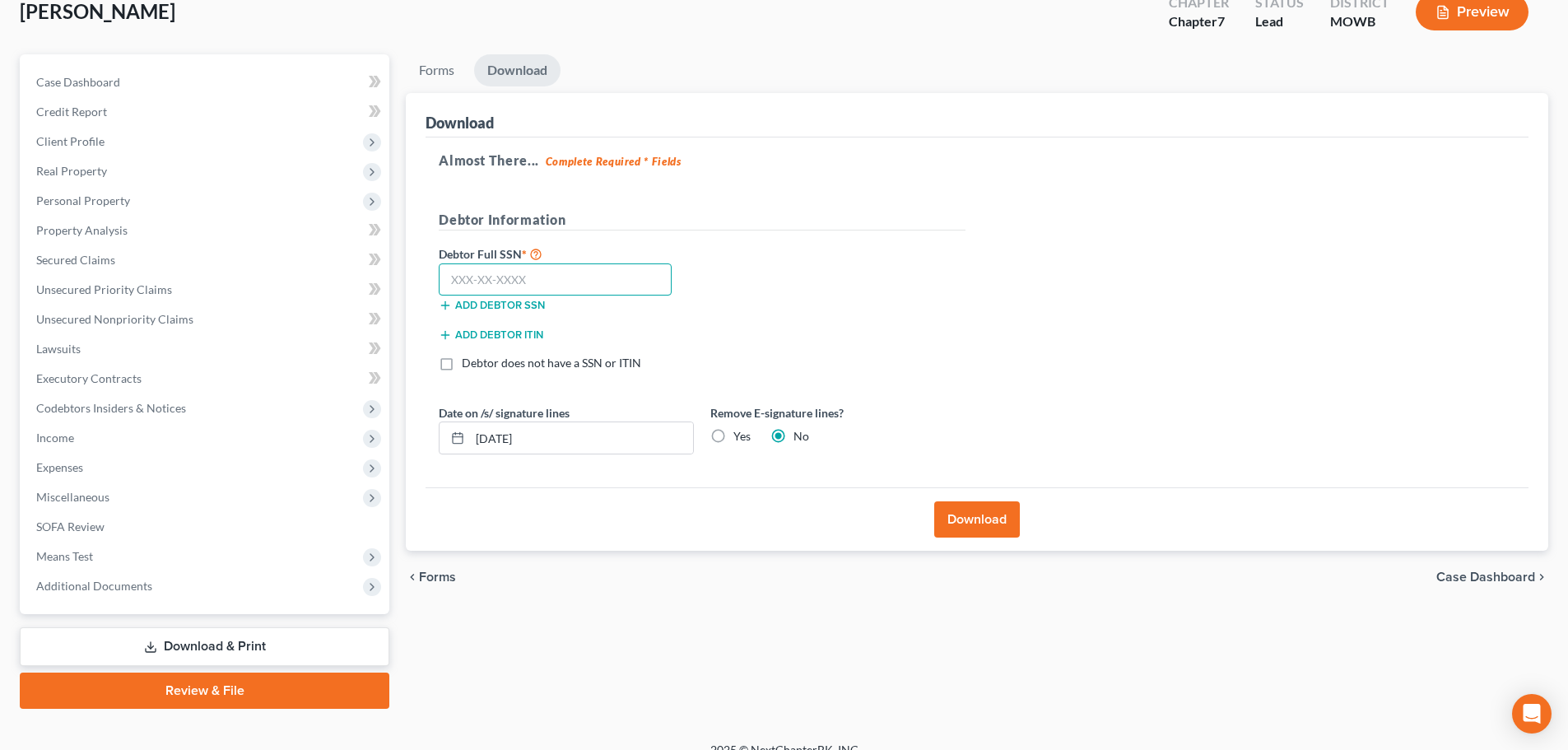
click at [569, 275] on input "text" at bounding box center [555, 280] width 233 height 33
click at [515, 270] on input "text" at bounding box center [555, 280] width 233 height 33
type input "589-62-7395"
click at [959, 512] on button "Download" at bounding box center [976, 519] width 86 height 36
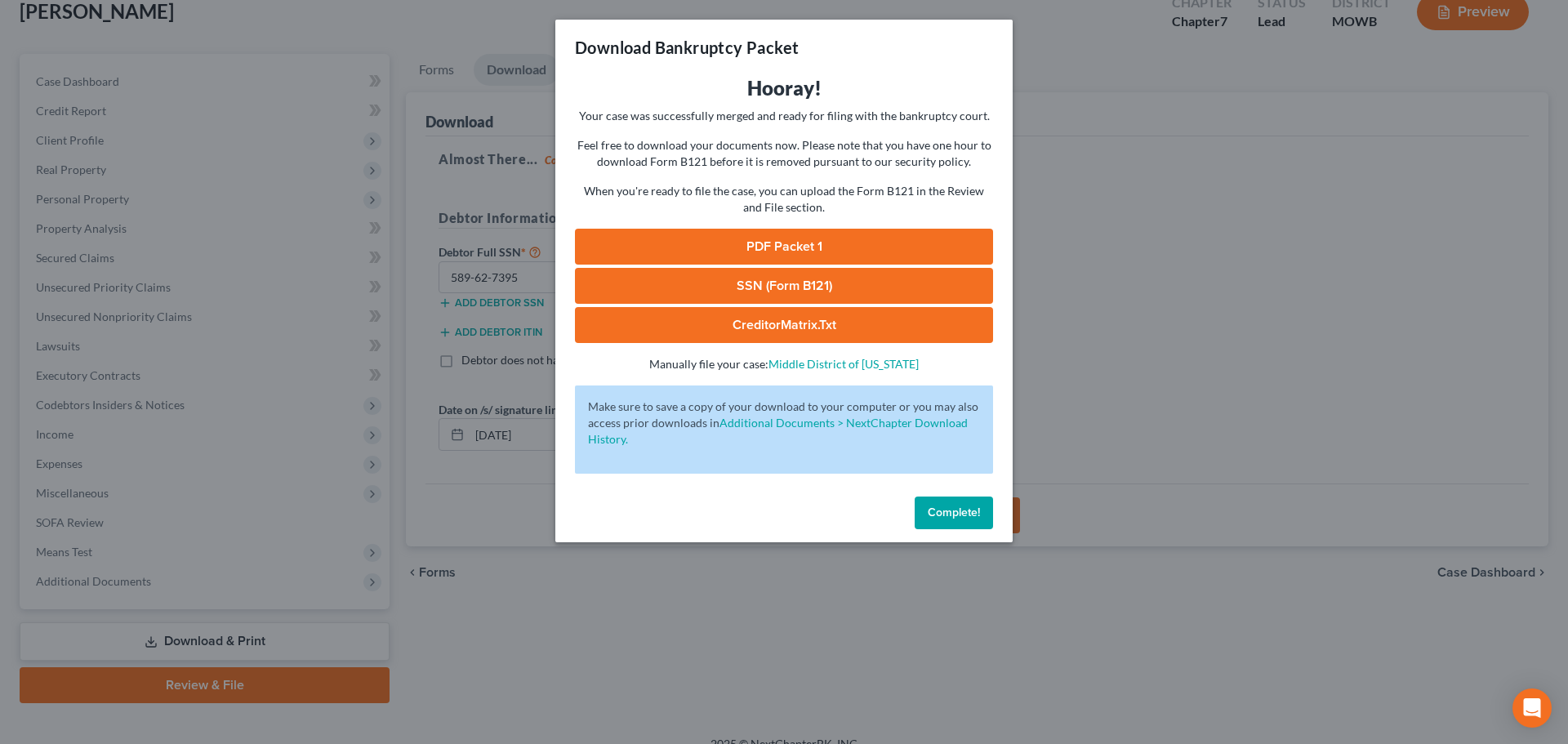
click at [815, 296] on link "SSN (Form B121)" at bounding box center [784, 286] width 418 height 36
click at [776, 246] on link "PDF Packet 1" at bounding box center [784, 247] width 418 height 36
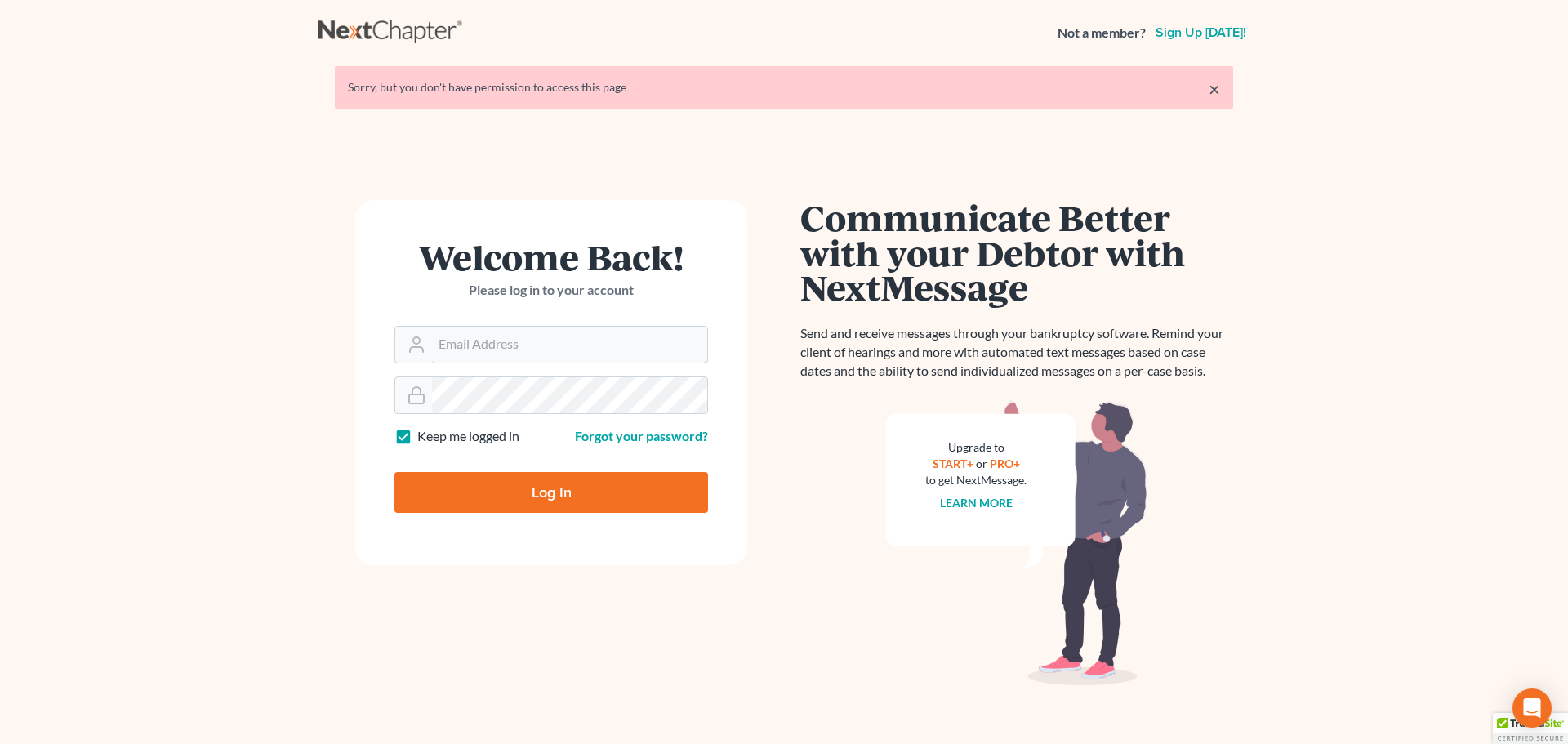
type input "[EMAIL_ADDRESS][DOMAIN_NAME]"
click at [569, 496] on input "Log In" at bounding box center [551, 493] width 313 height 41
type input "Thinking..."
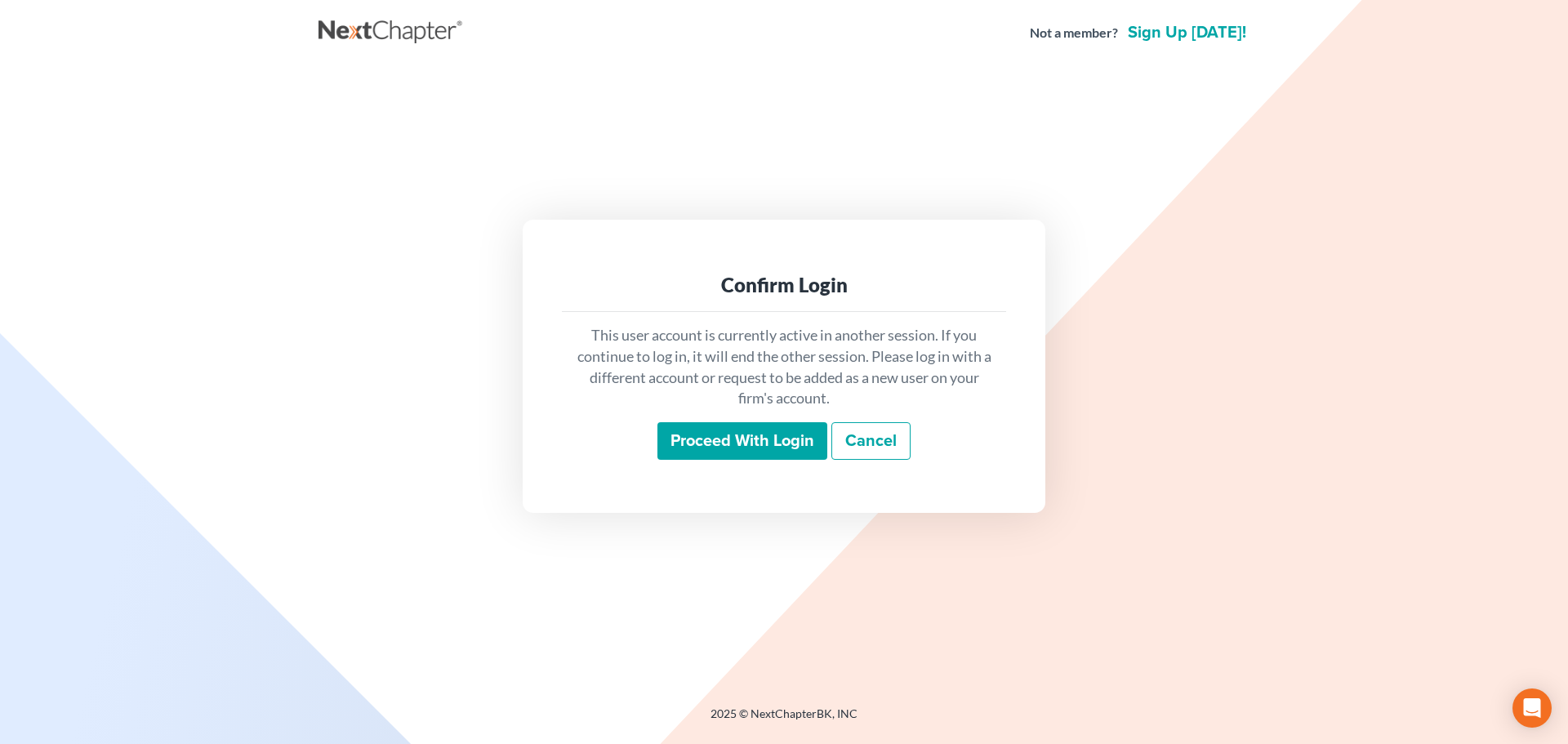
click at [753, 441] on input "Proceed with login" at bounding box center [742, 441] width 170 height 38
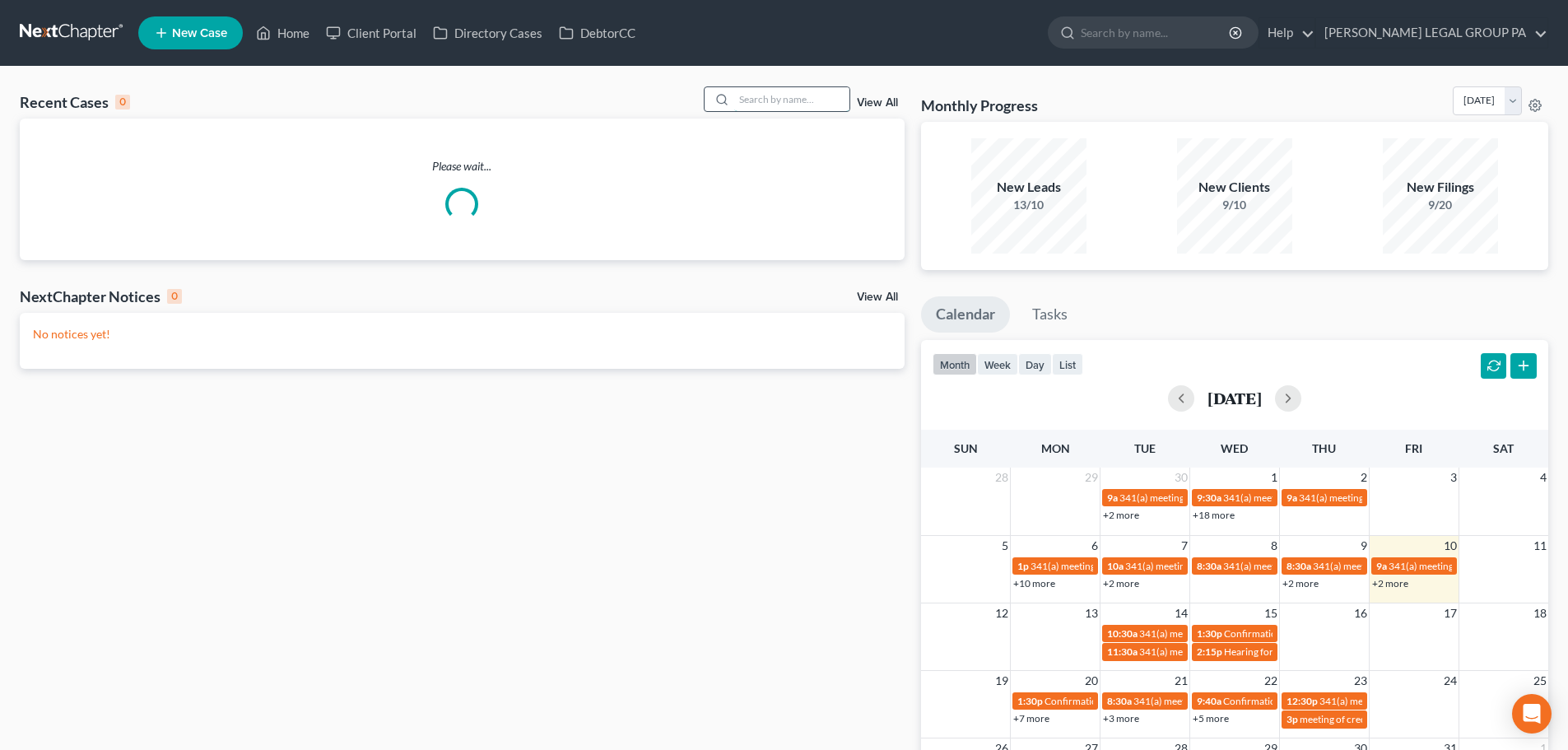
click at [812, 93] on input "search" at bounding box center [792, 98] width 115 height 24
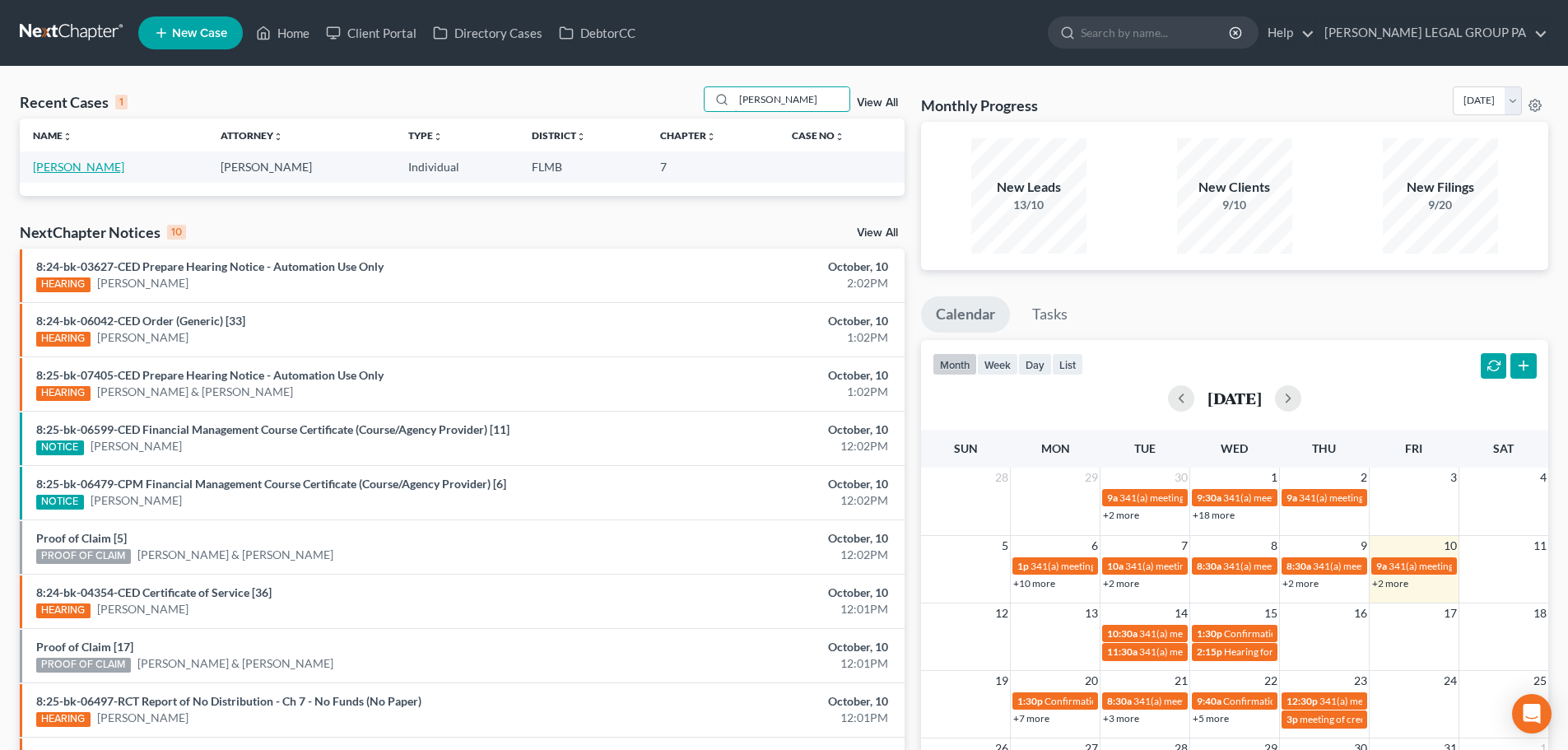
type input "[PERSON_NAME]"
click at [74, 169] on link "[PERSON_NAME]" at bounding box center [78, 166] width 92 height 14
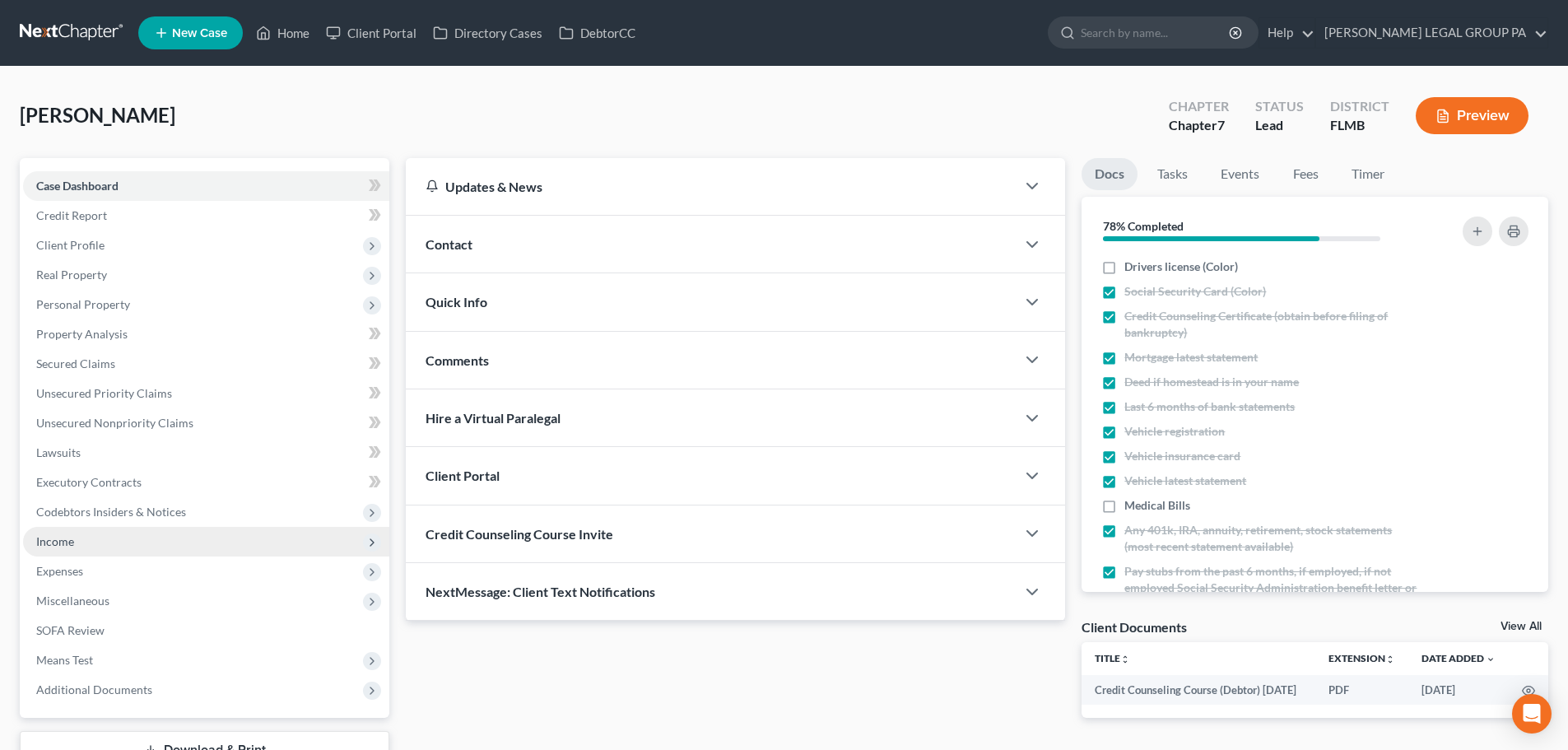
click at [84, 549] on span "Income" at bounding box center [205, 541] width 366 height 29
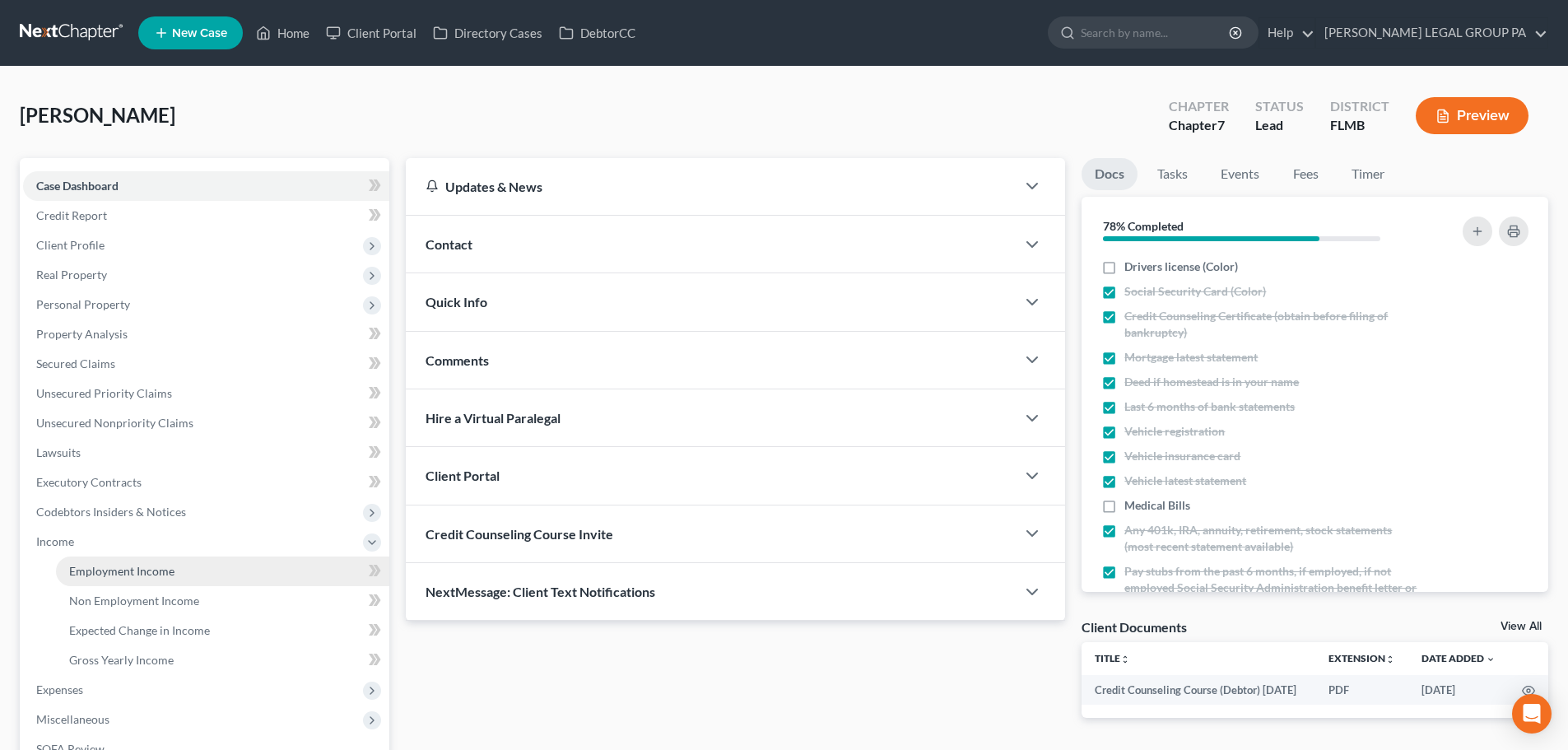
click at [118, 575] on span "Employment Income" at bounding box center [121, 570] width 105 height 14
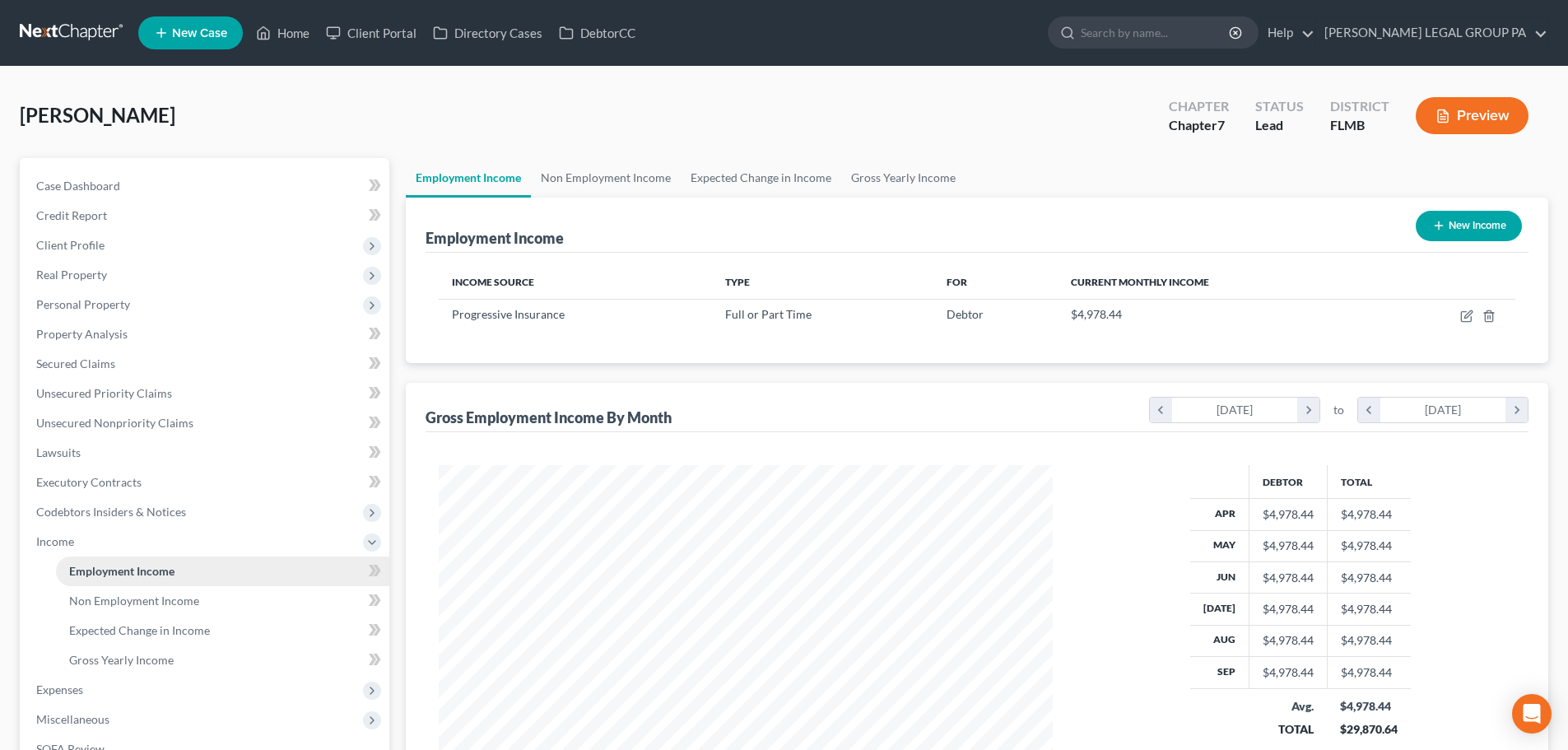
scroll to position [307, 646]
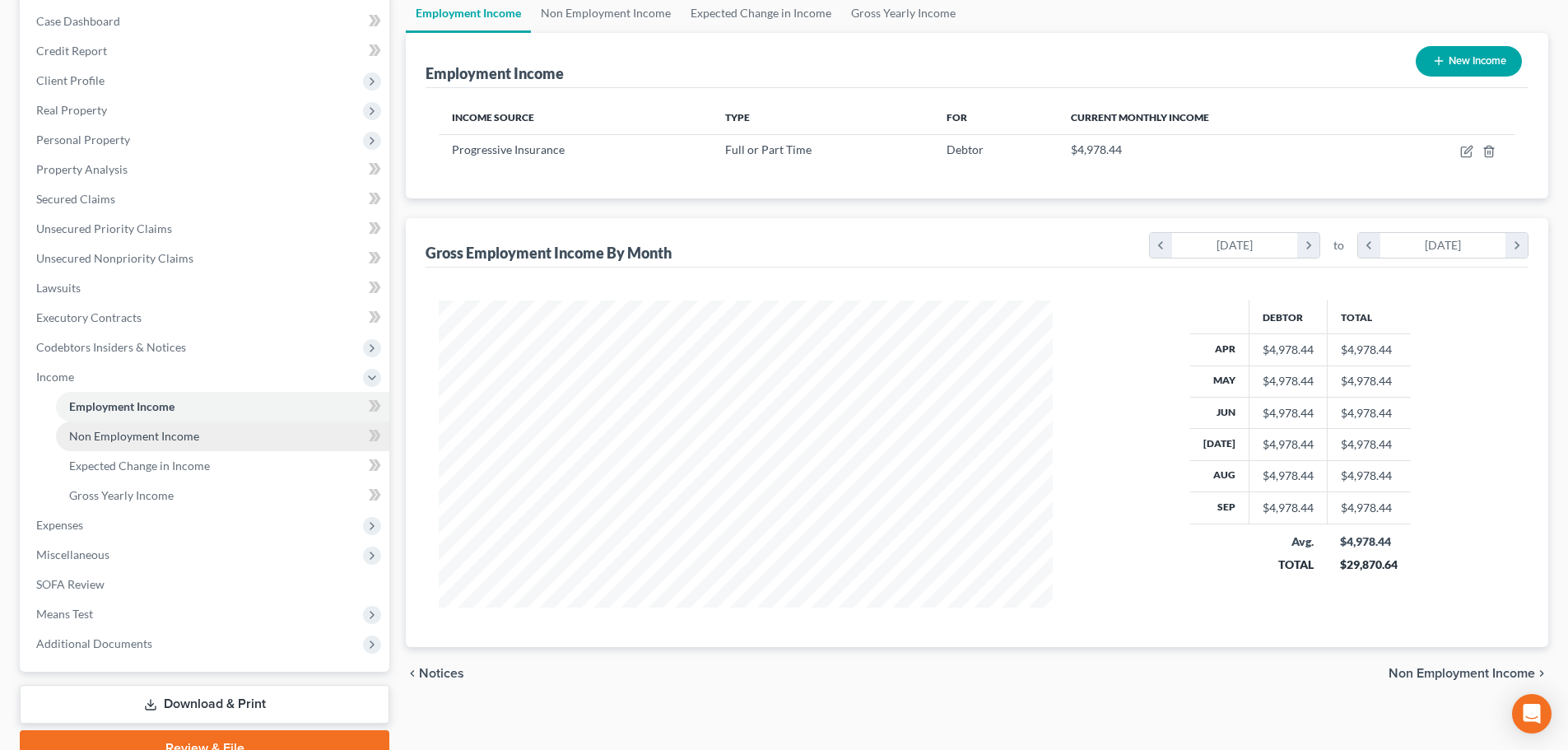
click at [129, 438] on span "Non Employment Income" at bounding box center [134, 436] width 130 height 14
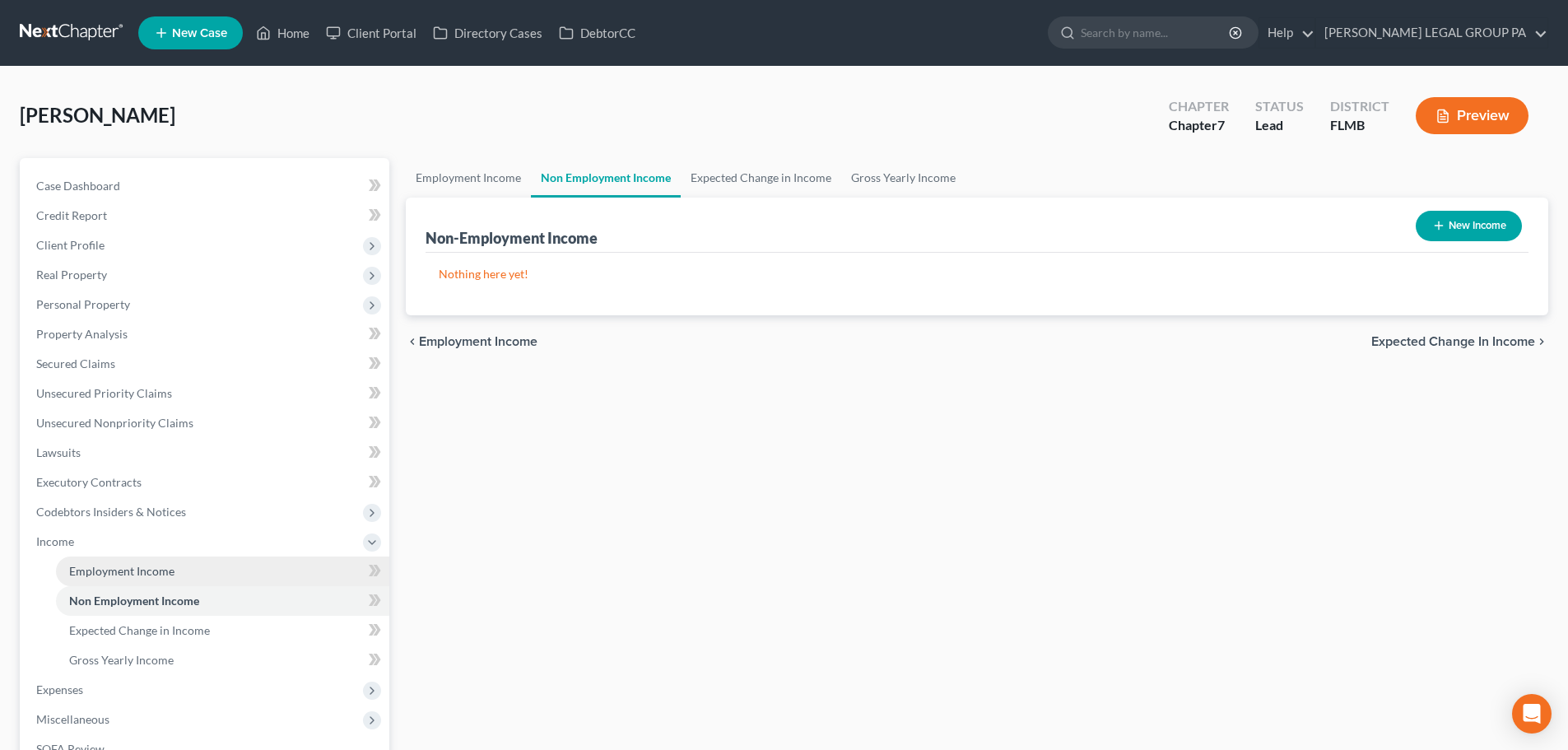
click at [136, 564] on span "Employment Income" at bounding box center [121, 570] width 105 height 14
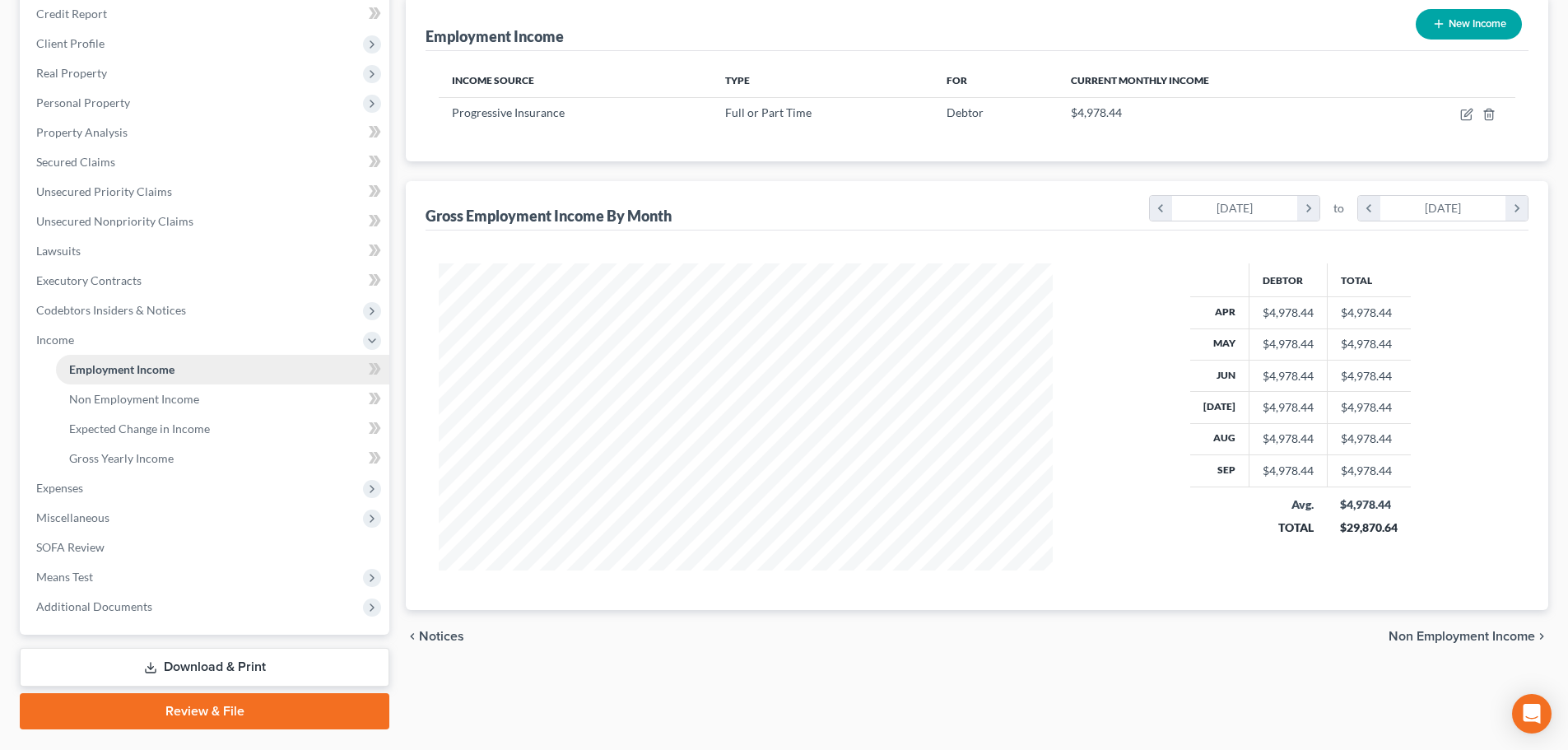
scroll to position [162, 0]
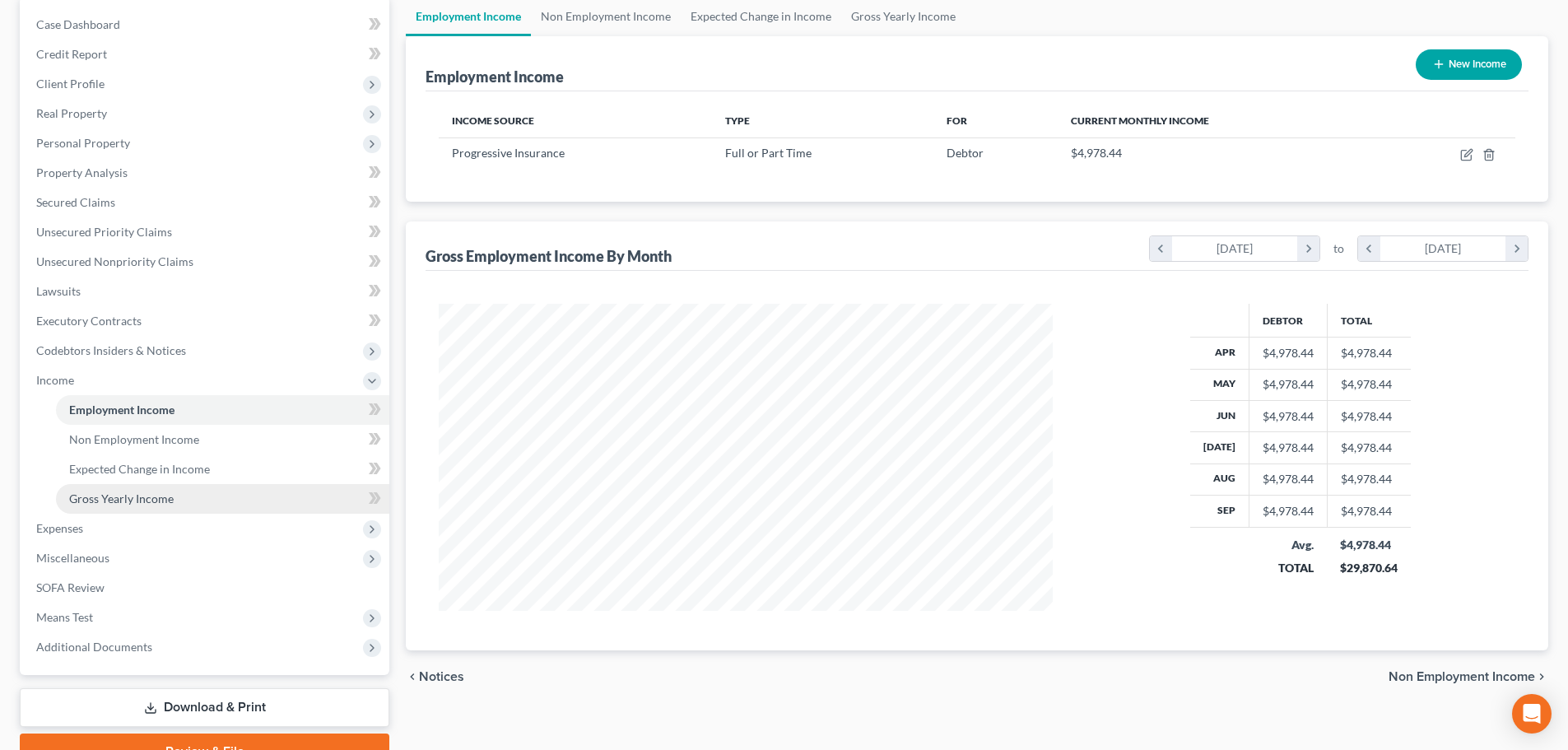
click at [117, 510] on link "Gross Yearly Income" at bounding box center [222, 498] width 334 height 29
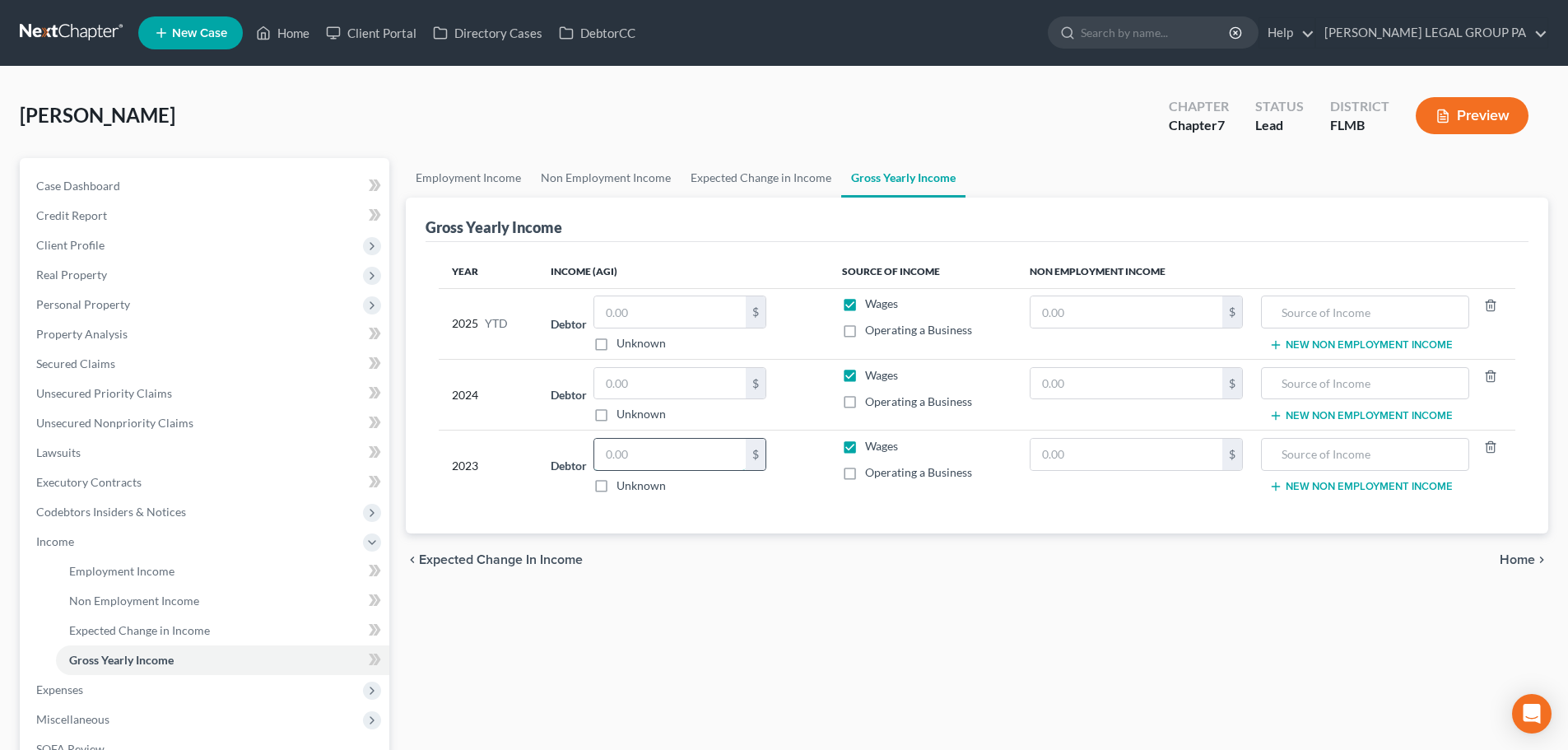
click at [666, 468] on input "text" at bounding box center [670, 454] width 151 height 31
type input "52,127"
click at [646, 385] on input "text" at bounding box center [670, 383] width 151 height 31
click at [648, 389] on input "text" at bounding box center [670, 383] width 151 height 31
type input "68,696"
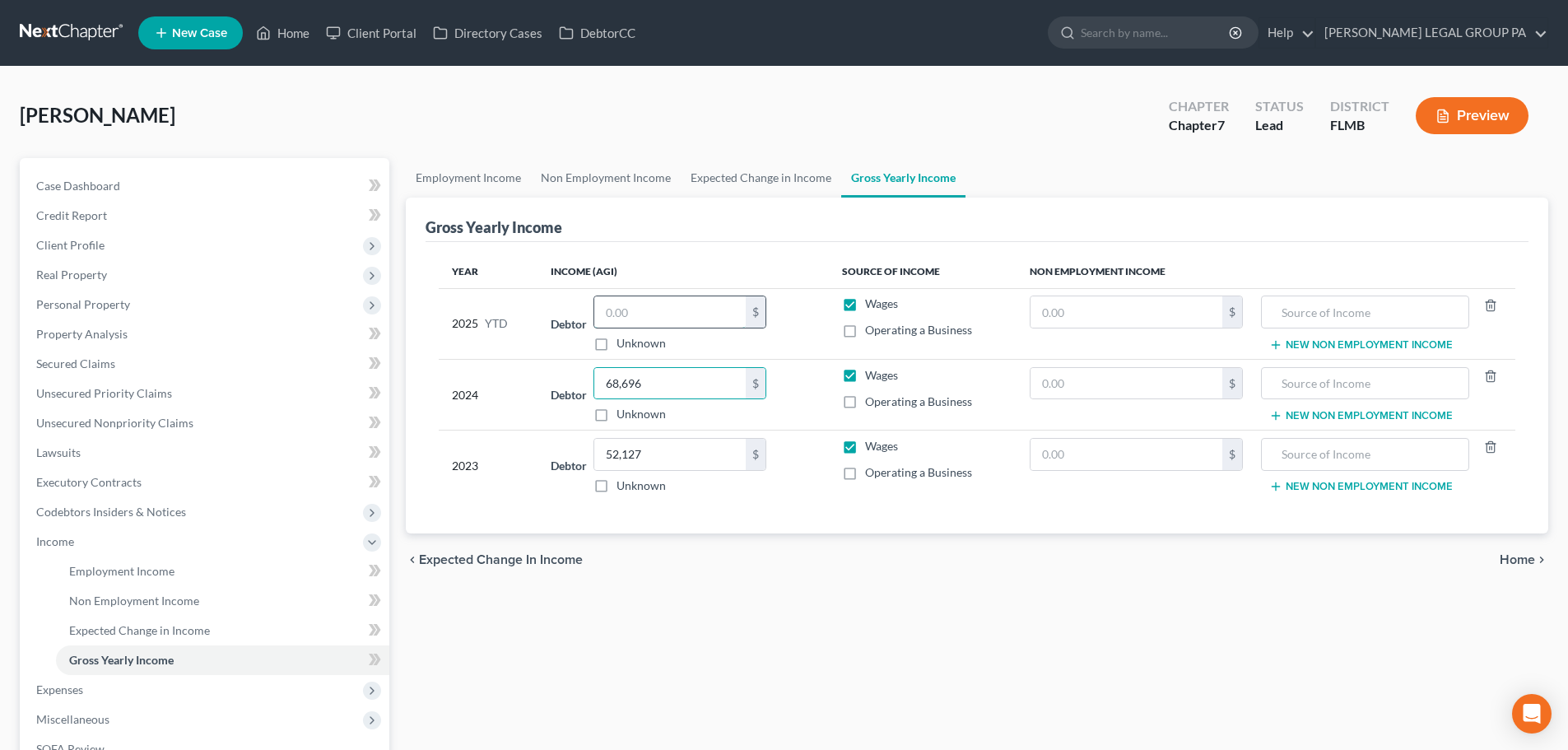
click at [651, 315] on input "text" at bounding box center [670, 311] width 151 height 31
click at [696, 323] on input "text" at bounding box center [670, 311] width 151 height 31
type input "28,674.89"
click at [704, 248] on div "Year Income (AGI) Source of Income Non Employment Income 2025 YTD Debtor 28,674…" at bounding box center [976, 388] width 1103 height 292
click at [136, 533] on span "Income" at bounding box center [205, 541] width 366 height 29
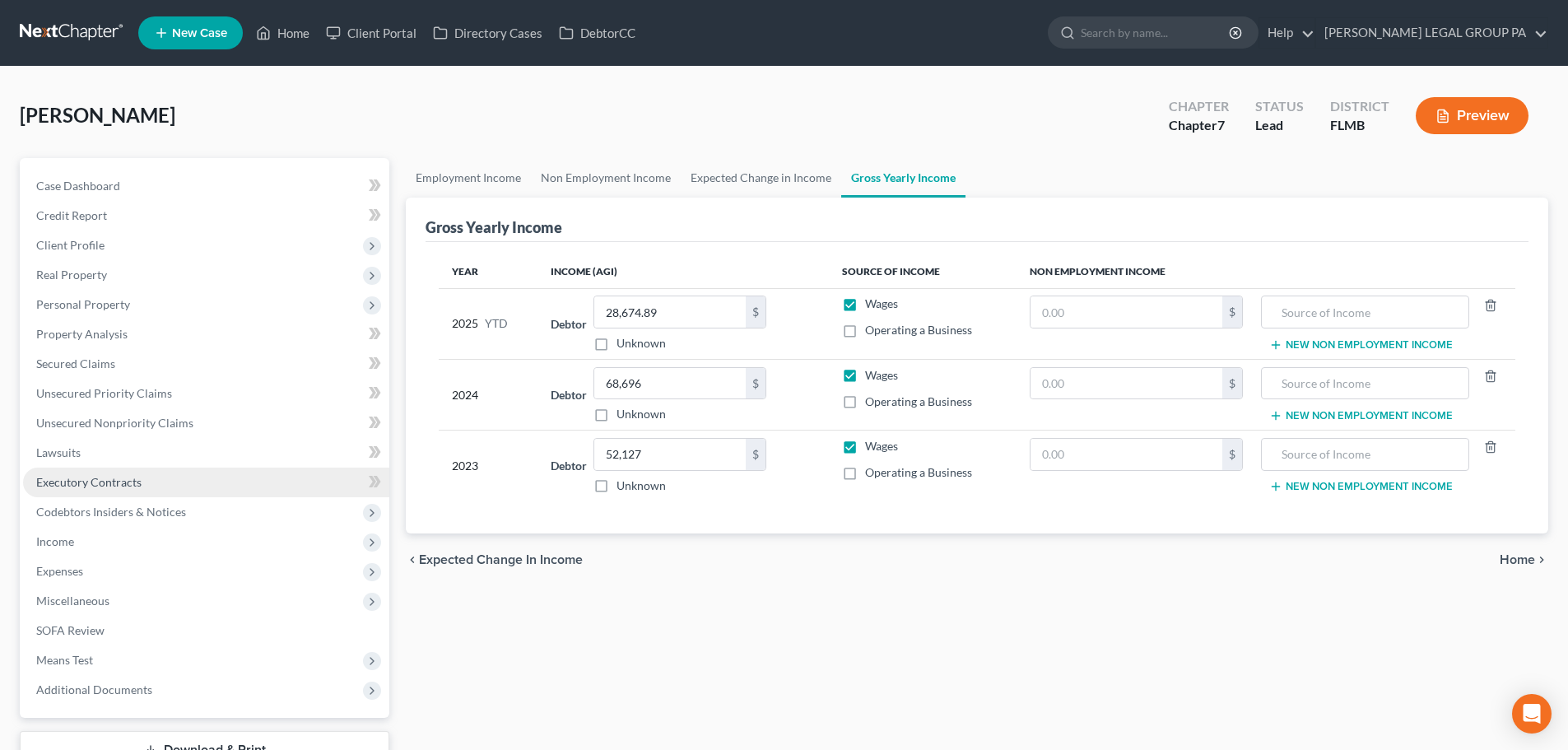
click at [154, 495] on link "Executory Contracts" at bounding box center [205, 482] width 366 height 29
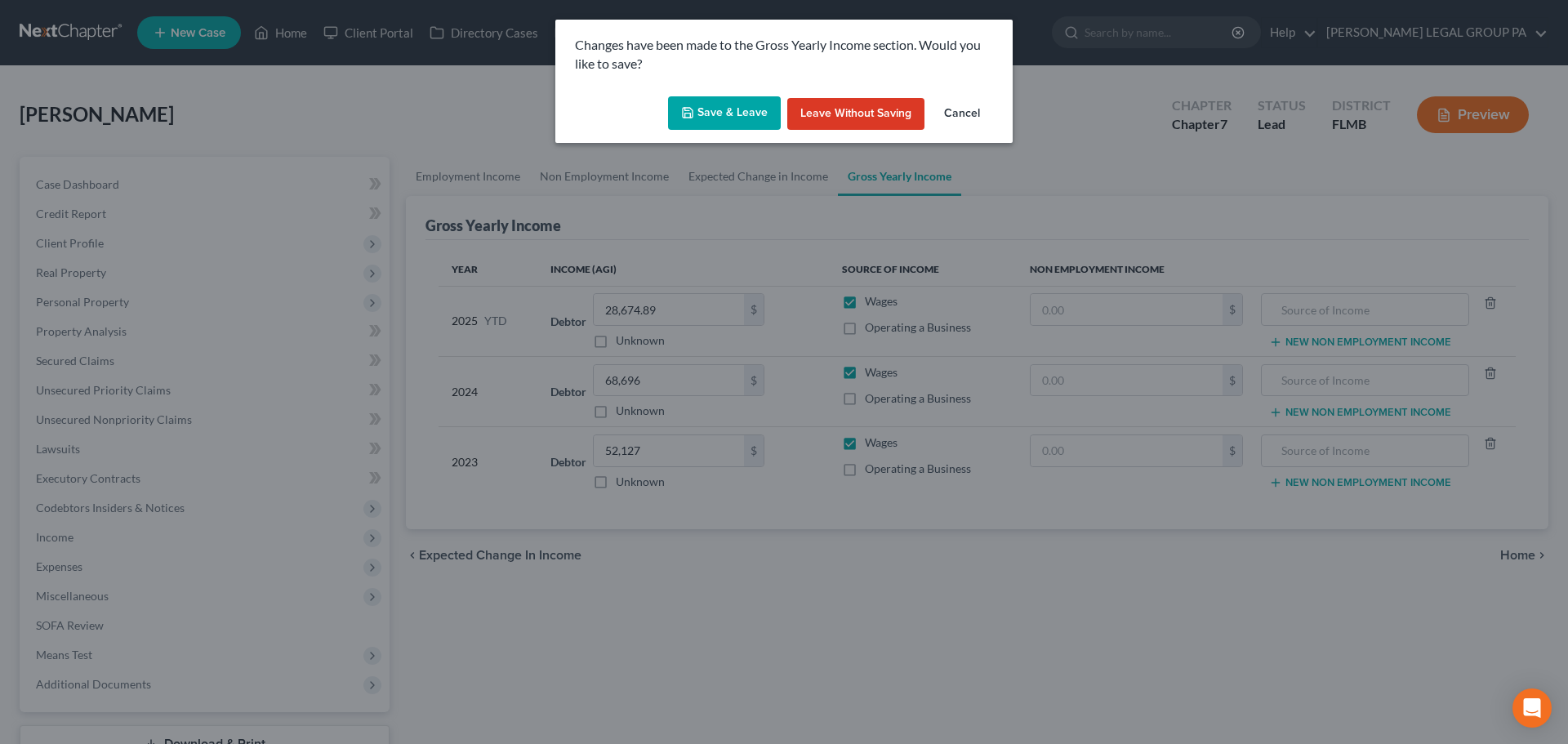
click at [746, 114] on button "Save & Leave" at bounding box center [724, 114] width 113 height 35
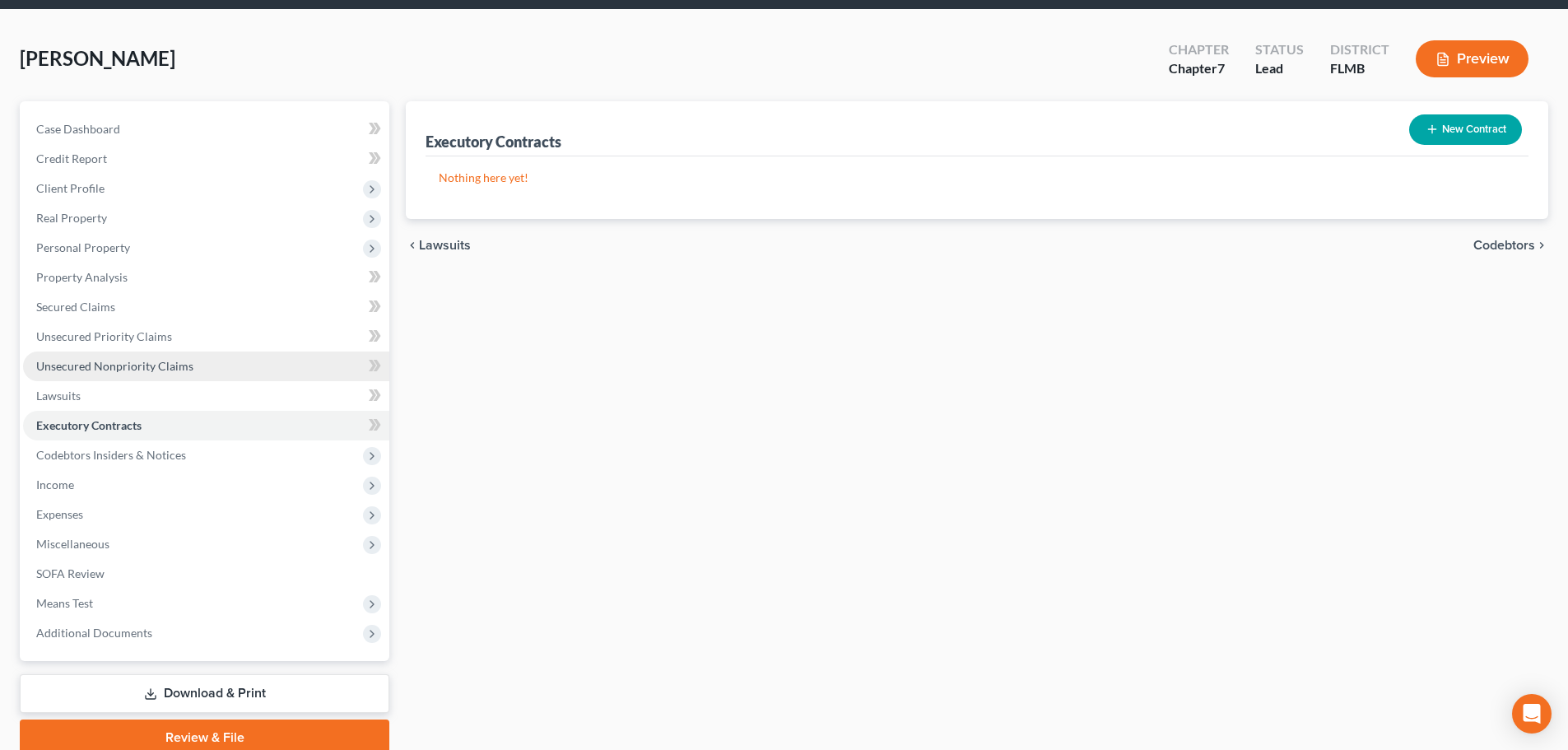
scroll to position [125, 0]
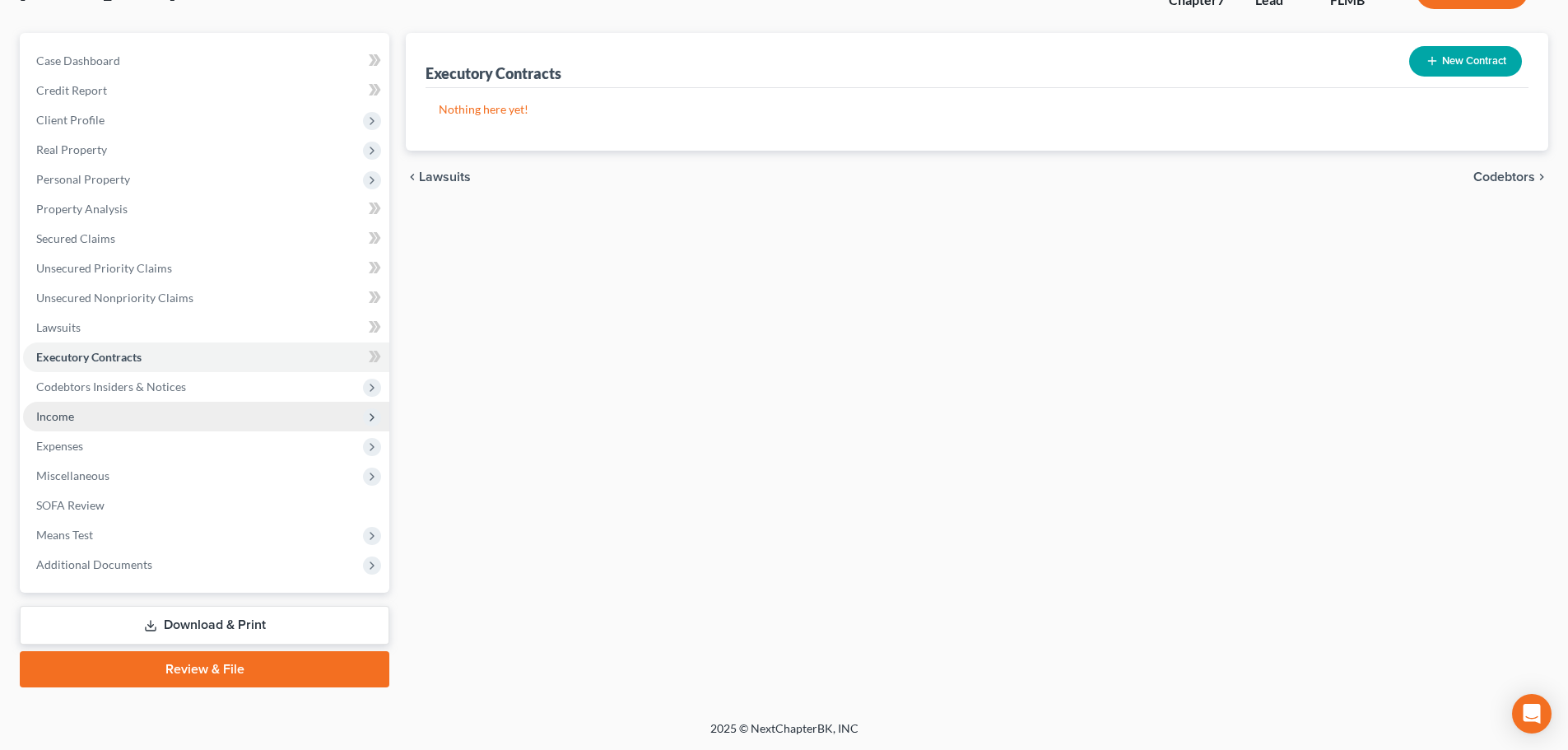
click at [81, 412] on span "Income" at bounding box center [205, 416] width 366 height 29
